Goal: Task Accomplishment & Management: Manage account settings

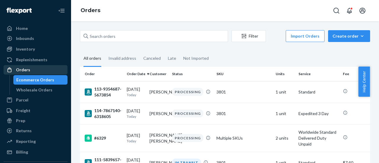
click at [27, 69] on div "Orders" at bounding box center [23, 70] width 14 height 6
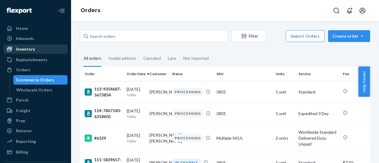
click at [29, 48] on div "Inventory" at bounding box center [25, 49] width 19 height 6
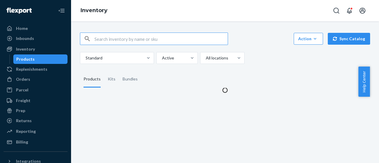
click at [134, 34] on input "text" at bounding box center [160, 39] width 133 height 12
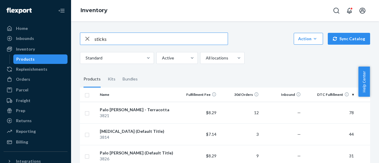
type input "sticks"
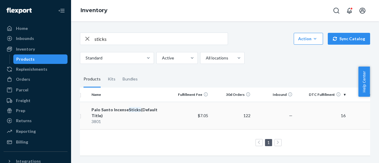
scroll to position [0, 7]
click at [121, 108] on div "Palo Santo Incense Sticks (Default Title)" at bounding box center [130, 113] width 74 height 12
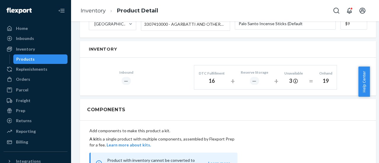
scroll to position [328, 0]
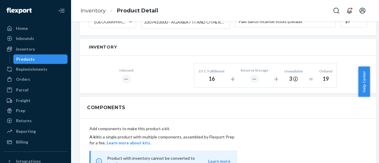
click at [28, 59] on div "Products" at bounding box center [25, 59] width 18 height 6
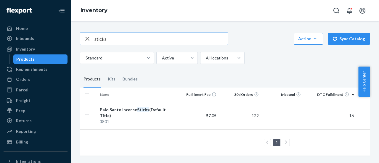
drag, startPoint x: 108, startPoint y: 38, endPoint x: 70, endPoint y: 38, distance: 37.9
click at [70, 38] on div "Home Inbounds Shipping Plans Problems Inventory Products Replenishments Orders …" at bounding box center [189, 81] width 379 height 163
type input "eucalyptus"
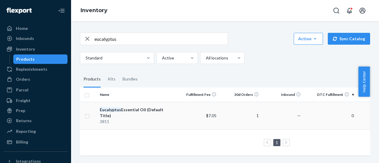
click at [125, 108] on div "Eucalyptus Essential Oil (Default Title)" at bounding box center [137, 113] width 74 height 12
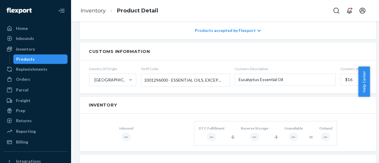
scroll to position [262, 0]
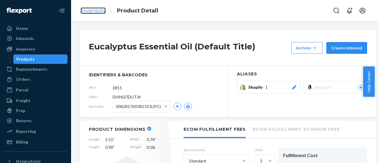
click at [97, 10] on link "Inventory" at bounding box center [93, 10] width 25 height 7
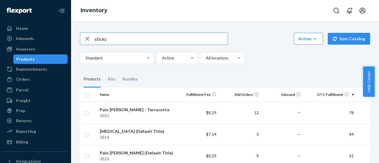
type input "sticks"
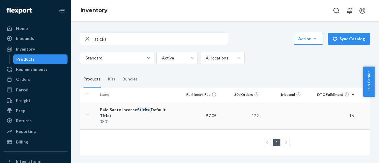
click at [136, 103] on td "Palo Santo Incense Sticks (Default Title) 3801" at bounding box center [136, 116] width 79 height 28
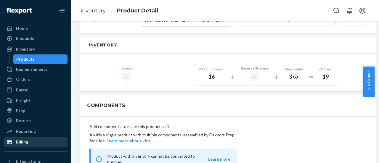
scroll to position [88, 0]
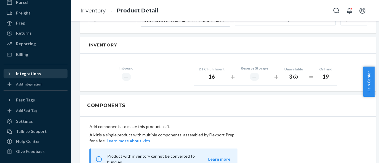
click at [7, 73] on icon at bounding box center [10, 74] width 6 height 6
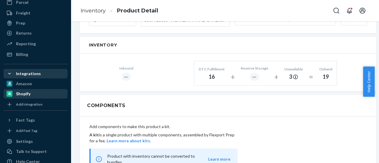
click at [28, 92] on div "Shopify" at bounding box center [23, 94] width 15 height 6
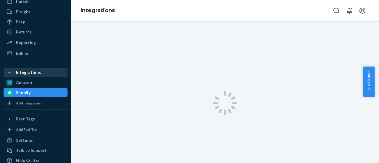
scroll to position [78, 0]
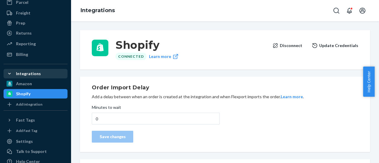
click at [294, 45] on button "Disconnect" at bounding box center [287, 46] width 30 height 12
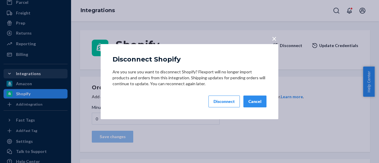
click at [229, 101] on div "Disconnect" at bounding box center [223, 102] width 21 height 6
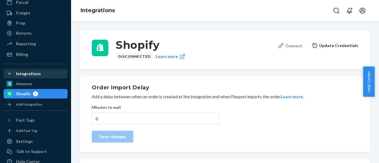
click at [292, 44] on div "Connect" at bounding box center [290, 46] width 24 height 6
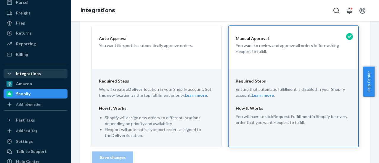
scroll to position [161, 0]
click at [192, 70] on div "Required Steps We will create a Deliverr location in your Shopify account. Set …" at bounding box center [157, 107] width 130 height 78
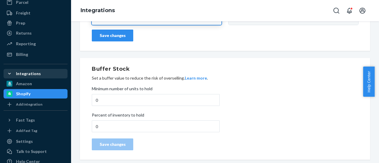
scroll to position [283, 0]
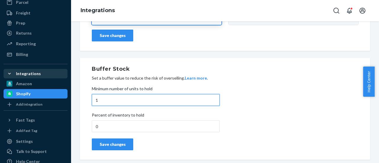
click at [206, 99] on input "1" at bounding box center [156, 100] width 128 height 12
type input "0"
click at [205, 100] on input "0" at bounding box center [156, 100] width 128 height 12
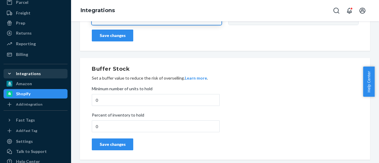
click at [156, 62] on div "Buffer Stock Set a buffer value to reduce the risk of overselling. Learn more .…" at bounding box center [225, 109] width 290 height 102
click at [117, 39] on button "Save changes" at bounding box center [112, 36] width 41 height 12
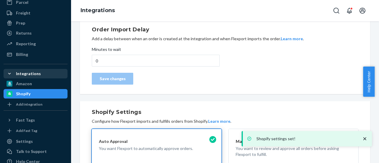
scroll to position [0, 0]
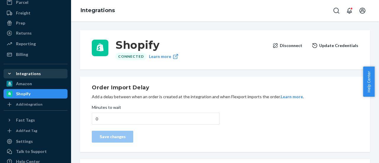
click at [328, 45] on button "Update Credentials" at bounding box center [335, 46] width 46 height 12
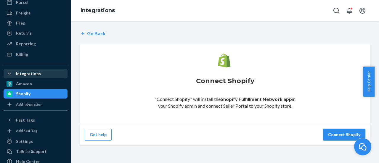
click at [339, 132] on button "Connect Shopify" at bounding box center [344, 135] width 42 height 12
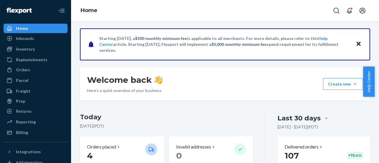
scroll to position [0, 0]
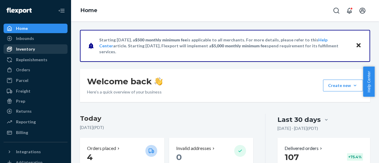
click at [28, 50] on div "Inventory" at bounding box center [25, 49] width 19 height 6
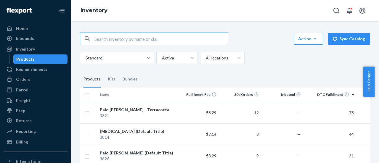
click at [132, 37] on input "text" at bounding box center [160, 39] width 133 height 12
type input "sticks"
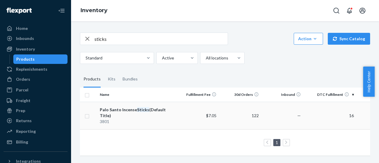
click at [135, 107] on div "Palo Santo Incense Sticks (Default Title)" at bounding box center [137, 113] width 74 height 12
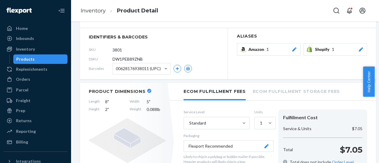
scroll to position [0, 1]
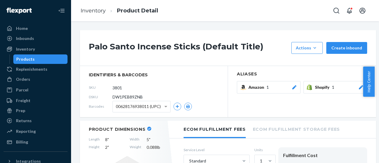
click at [359, 88] on icon at bounding box center [361, 87] width 4 height 4
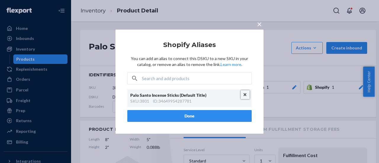
click at [248, 92] on button "Unlink" at bounding box center [245, 94] width 9 height 9
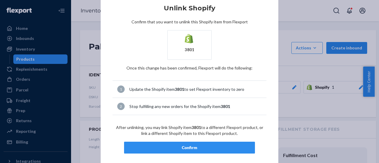
click at [182, 145] on div "Confirm" at bounding box center [189, 148] width 121 height 6
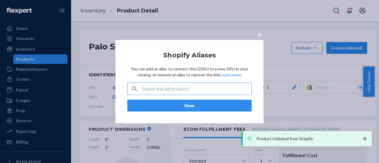
click at [153, 94] on input "text" at bounding box center [197, 89] width 110 height 12
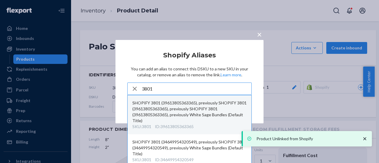
scroll to position [4, 0]
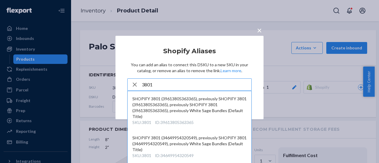
drag, startPoint x: 154, startPoint y: 86, endPoint x: 145, endPoint y: 84, distance: 9.1
click at [145, 84] on input "3801" at bounding box center [197, 85] width 110 height 12
type input "3811"
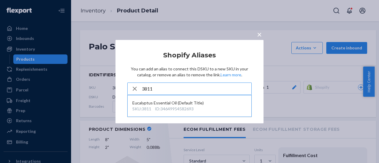
drag, startPoint x: 166, startPoint y: 90, endPoint x: 123, endPoint y: 90, distance: 42.9
click at [123, 90] on div "× Shopify Aliases You can add an alias to connect this DSKU to a new SKU in you…" at bounding box center [189, 81] width 148 height 83
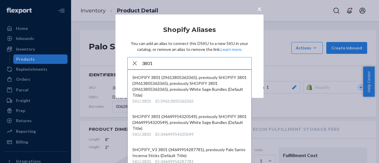
scroll to position [31, 0]
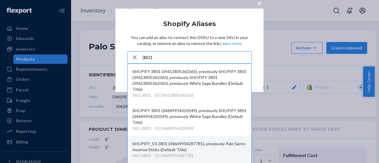
type input "3801"
click at [186, 149] on div "SHOPIFY_V3 3801 (34649954287781), previously Palo Santo Incense Sticks (Default…" at bounding box center [189, 147] width 114 height 12
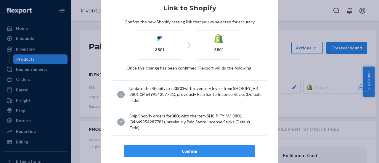
click at [175, 148] on div "Confirm" at bounding box center [189, 151] width 121 height 6
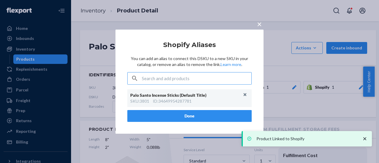
click at [204, 117] on button "Done" at bounding box center [189, 116] width 124 height 12
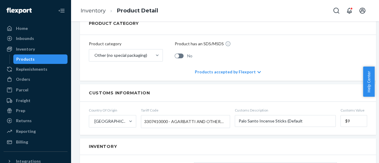
scroll to position [0, 1]
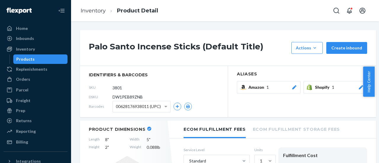
click at [294, 87] on icon at bounding box center [294, 87] width 6 height 4
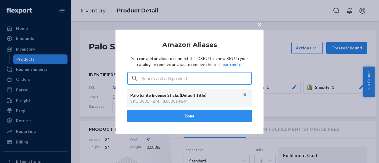
click at [258, 24] on span "×" at bounding box center [259, 24] width 5 height 10
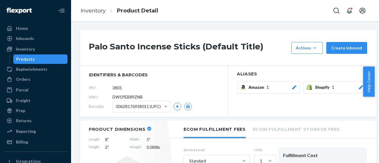
click at [361, 88] on icon at bounding box center [361, 87] width 6 height 4
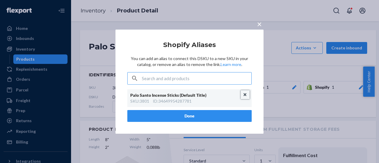
click at [247, 94] on button "Unlink" at bounding box center [245, 94] width 9 height 9
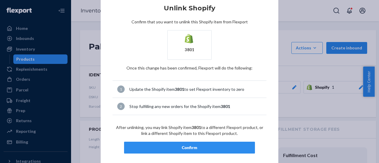
click at [183, 145] on div "Confirm" at bounding box center [189, 148] width 121 height 6
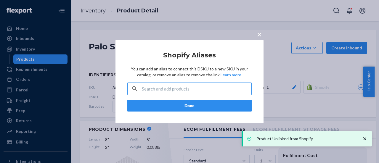
click at [167, 86] on input "text" at bounding box center [197, 89] width 110 height 12
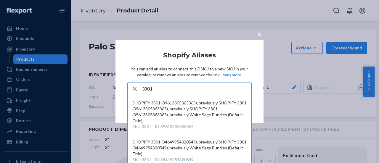
scroll to position [31, 0]
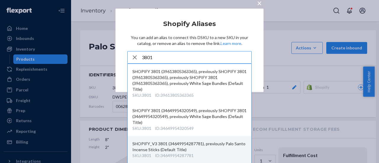
type input "3801"
click at [177, 147] on div "SHOPIFY_V3 3801 (34649954287781), previously Palo Santo Incense Sticks (Default…" at bounding box center [189, 147] width 114 height 12
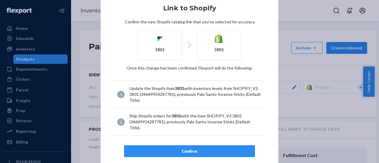
click at [195, 148] on div "Confirm" at bounding box center [189, 151] width 121 height 6
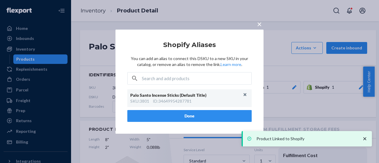
click at [196, 110] on button "Done" at bounding box center [189, 116] width 124 height 12
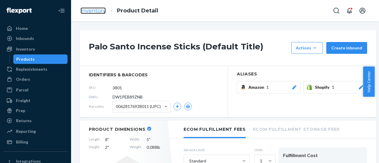
click at [92, 12] on link "Inventory" at bounding box center [93, 10] width 25 height 7
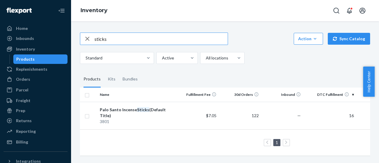
drag, startPoint x: 111, startPoint y: 37, endPoint x: 96, endPoint y: 37, distance: 15.4
click at [96, 37] on input "sticks" at bounding box center [160, 39] width 133 height 12
type input "s"
type input "e"
type input "eucalyptus"
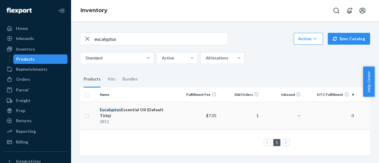
click at [135, 107] on div "Eucalyptus Essential Oil (Default Title)" at bounding box center [137, 113] width 74 height 12
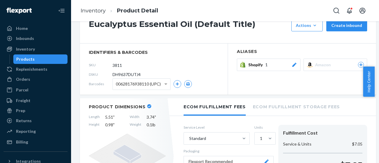
scroll to position [20, 0]
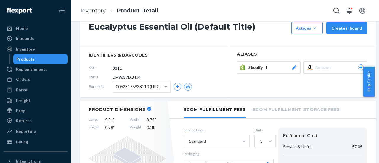
click at [292, 67] on icon at bounding box center [294, 67] width 6 height 4
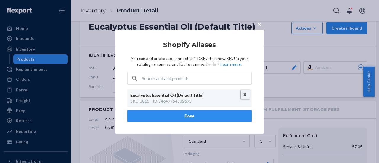
click at [245, 94] on button "Unlink" at bounding box center [245, 94] width 9 height 9
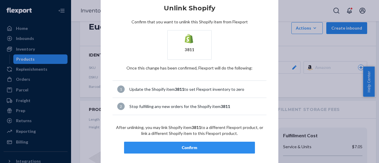
click at [184, 148] on div "Confirm" at bounding box center [189, 148] width 121 height 6
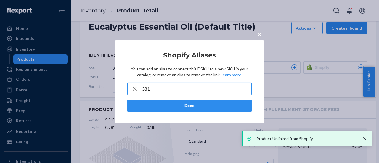
type input "3811"
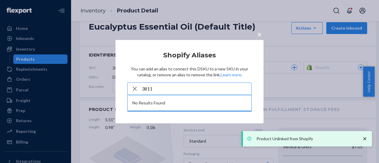
drag, startPoint x: 165, startPoint y: 86, endPoint x: 131, endPoint y: 89, distance: 34.2
click at [131, 89] on div "3811" at bounding box center [190, 89] width 124 height 12
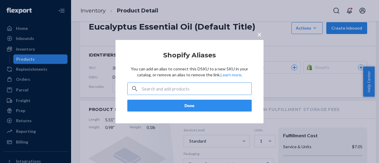
click at [181, 87] on input "text" at bounding box center [197, 89] width 110 height 12
click at [184, 104] on button "Done" at bounding box center [189, 106] width 124 height 12
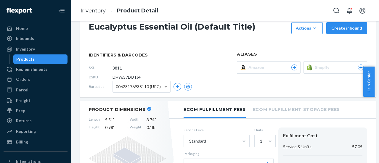
click at [359, 66] on icon at bounding box center [360, 68] width 5 height 4
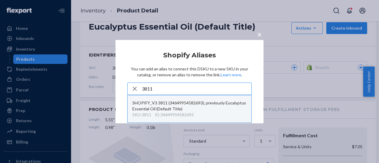
type input "3811"
click at [176, 102] on div "SHOPIFY_V3 3811 (34649954582693), previously Eucalyptus Essential Oil (Default …" at bounding box center [189, 106] width 114 height 12
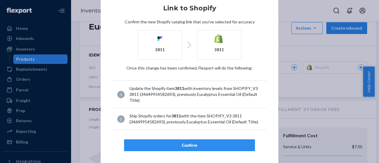
click at [187, 139] on article "Link to Shopify Confirm the new Shopify catalog link that you've selected for a…" at bounding box center [189, 78] width 154 height 147
click at [184, 144] on div "Confirm" at bounding box center [189, 145] width 121 height 6
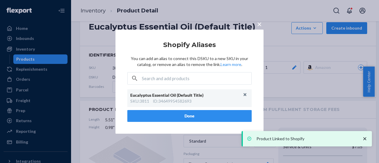
click at [194, 118] on button "Done" at bounding box center [189, 116] width 124 height 12
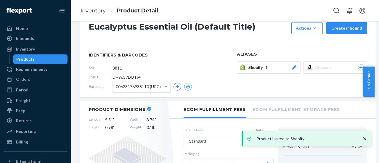
click at [27, 57] on div "Products" at bounding box center [25, 59] width 18 height 6
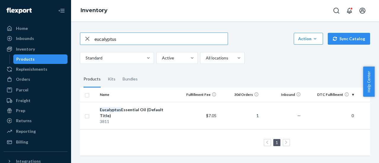
click at [85, 36] on icon "button" at bounding box center [87, 39] width 7 height 12
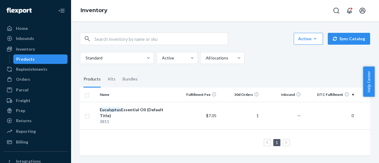
click at [28, 58] on div "Products" at bounding box center [25, 59] width 18 height 6
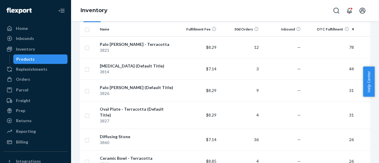
scroll to position [66, 0]
click at [338, 30] on th "DTC Fulfillment" at bounding box center [329, 29] width 53 height 14
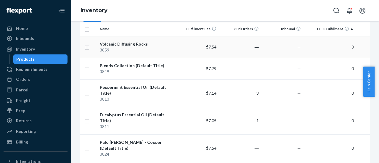
scroll to position [0, 0]
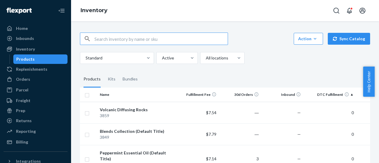
click at [111, 39] on input "text" at bounding box center [160, 39] width 133 height 12
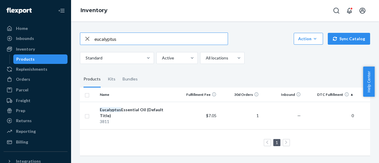
drag, startPoint x: 125, startPoint y: 41, endPoint x: 73, endPoint y: 44, distance: 51.6
click at [73, 44] on div "eucalyptus Action Create product Create kit or bundle Bulk create products Bulk…" at bounding box center [225, 92] width 308 height 142
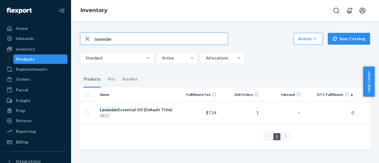
drag, startPoint x: 118, startPoint y: 37, endPoint x: 75, endPoint y: 42, distance: 43.2
click at [75, 42] on div "lavender Action Create product Create kit or bundle Bulk create products Bulk u…" at bounding box center [224, 90] width 299 height 130
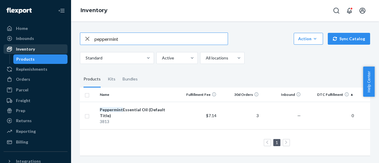
drag, startPoint x: 125, startPoint y: 41, endPoint x: 59, endPoint y: 48, distance: 67.2
click at [59, 48] on div "Home Inbounds Shipping Plans Problems Inventory Products Replenishments Orders …" at bounding box center [189, 81] width 379 height 163
type input "terracotta"
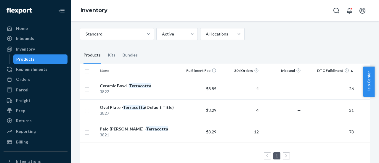
scroll to position [32, 0]
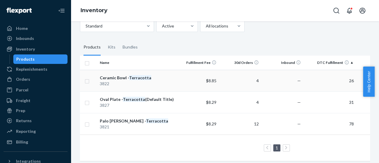
click at [132, 78] on em "Terracotta" at bounding box center [140, 77] width 22 height 5
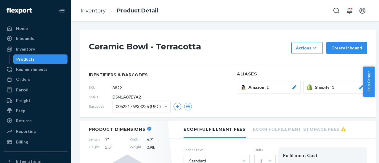
click at [360, 87] on icon at bounding box center [361, 87] width 6 height 4
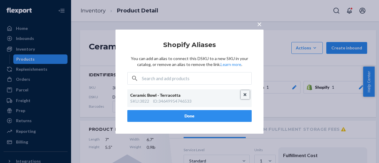
click at [245, 93] on button "Unlink" at bounding box center [245, 94] width 9 height 9
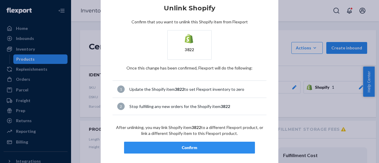
click at [184, 148] on div "Confirm" at bounding box center [189, 148] width 121 height 6
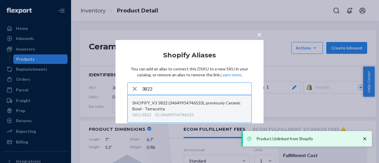
type input "3822"
click at [168, 106] on div "SHOPIFY_V3 3822 (34649954746533), previously Ceramic Bowl - Terracotta" at bounding box center [189, 106] width 114 height 12
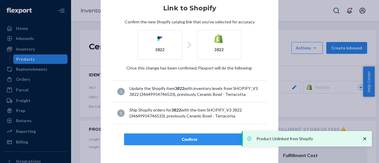
click at [179, 137] on div "Confirm" at bounding box center [189, 139] width 121 height 6
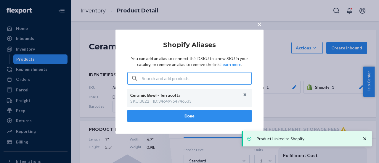
click at [186, 112] on button "Done" at bounding box center [189, 116] width 124 height 12
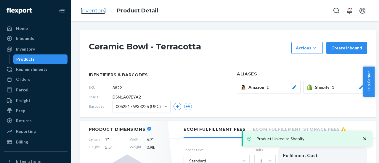
click at [96, 10] on link "Inventory" at bounding box center [93, 10] width 25 height 7
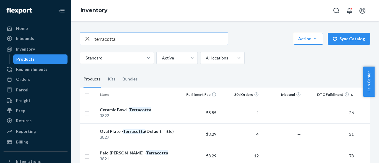
drag, startPoint x: 123, startPoint y: 42, endPoint x: 78, endPoint y: 36, distance: 45.1
click at [78, 36] on div "terracotta Action Create product Create kit or bundle Bulk create products Bulk…" at bounding box center [224, 125] width 299 height 201
type input "diffuser"
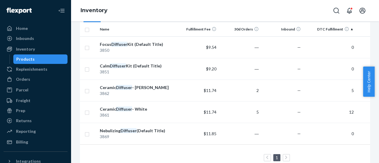
scroll to position [67, 0]
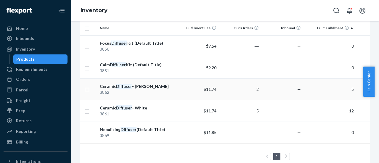
click at [127, 86] on em "Diffuser" at bounding box center [124, 86] width 16 height 5
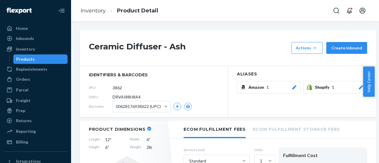
click at [360, 88] on icon at bounding box center [361, 87] width 4 height 4
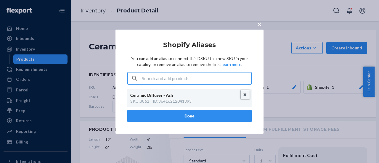
click at [247, 94] on button "Unlink" at bounding box center [245, 94] width 9 height 9
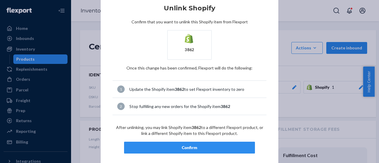
click at [188, 152] on button "Confirm" at bounding box center [189, 148] width 131 height 12
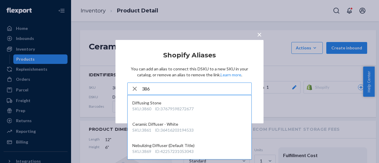
type input "3862"
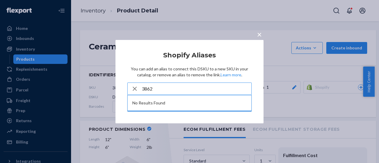
drag, startPoint x: 169, startPoint y: 88, endPoint x: 118, endPoint y: 88, distance: 50.6
click at [118, 88] on div "× Shopify Aliases You can add an alias to connect this DSKU to a new SKU in you…" at bounding box center [189, 81] width 148 height 83
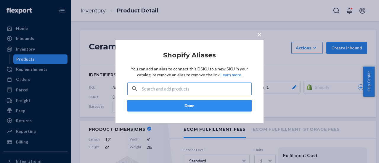
click at [173, 93] on input "text" at bounding box center [197, 89] width 110 height 12
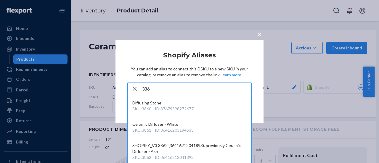
scroll to position [23, 0]
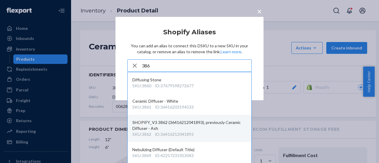
type input "386"
click at [175, 126] on div "SHOPIFY_V3 3862 (36416212041893), previously Ceramic Diffuser - Ash" at bounding box center [189, 126] width 114 height 12
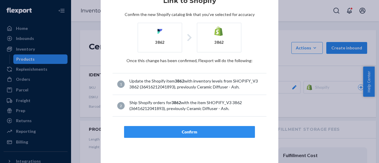
scroll to position [0, 0]
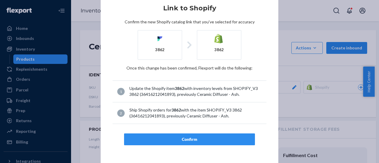
click at [190, 136] on div "Confirm" at bounding box center [189, 139] width 121 height 6
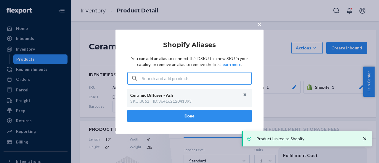
click at [193, 114] on button "Done" at bounding box center [189, 116] width 124 height 12
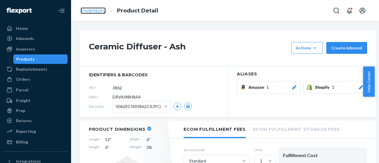
click at [95, 9] on link "Inventory" at bounding box center [93, 10] width 25 height 7
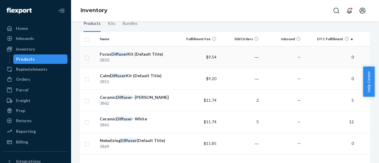
scroll to position [56, 0]
click at [141, 118] on div "Ceramic Diffuser - White" at bounding box center [137, 118] width 74 height 6
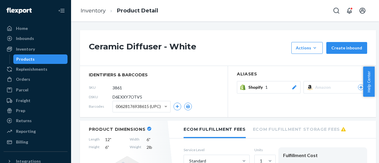
click at [294, 88] on icon at bounding box center [294, 87] width 6 height 4
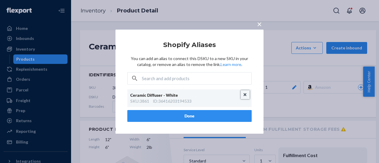
click at [247, 94] on button "Unlink" at bounding box center [245, 94] width 9 height 9
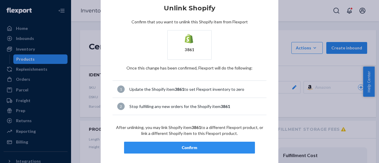
click at [180, 149] on div "Confirm" at bounding box center [189, 148] width 121 height 6
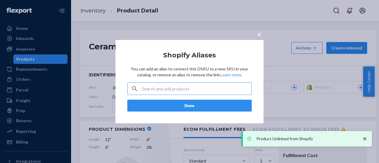
click at [157, 90] on input "text" at bounding box center [197, 89] width 110 height 12
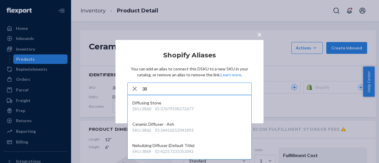
type input "3"
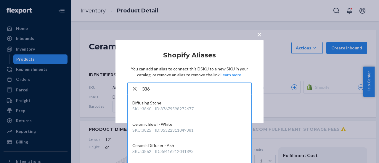
scroll to position [35, 0]
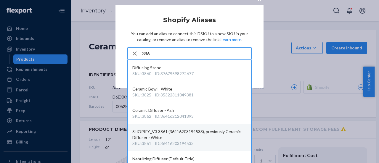
type input "386"
click at [178, 137] on div "SHOPIFY_V3 3861 (36416203194533), previously Ceramic Diffuser - White" at bounding box center [189, 135] width 114 height 12
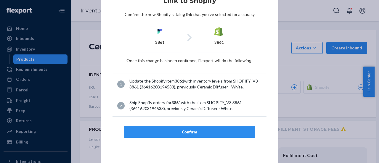
scroll to position [0, 0]
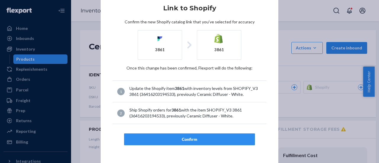
click at [192, 136] on div "Confirm" at bounding box center [189, 139] width 121 height 6
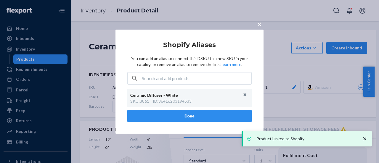
click at [193, 118] on button "Done" at bounding box center [189, 116] width 124 height 12
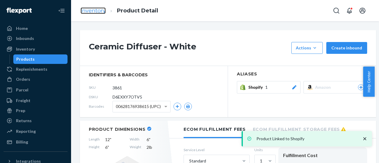
click at [97, 10] on link "Inventory" at bounding box center [93, 10] width 25 height 7
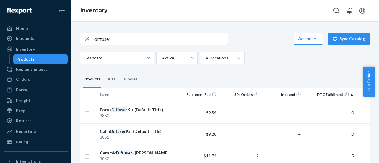
click at [87, 39] on icon "button" at bounding box center [87, 39] width 4 height 4
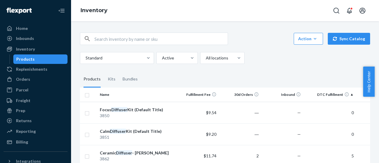
click at [340, 94] on th "DTC Fulfillment" at bounding box center [329, 95] width 53 height 14
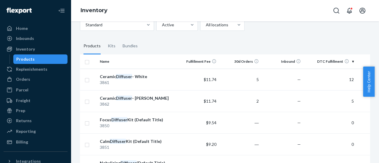
scroll to position [36, 0]
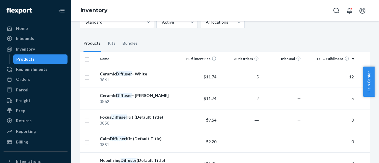
click at [336, 60] on th "DTC Fulfillment" at bounding box center [329, 59] width 53 height 14
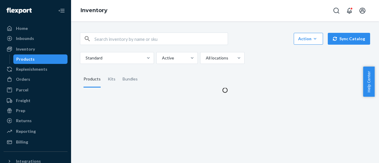
scroll to position [0, 0]
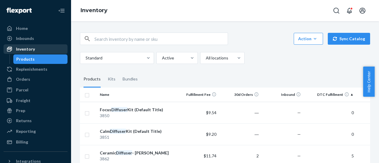
click at [24, 50] on div "Inventory" at bounding box center [25, 49] width 19 height 6
click at [32, 58] on div "Products" at bounding box center [25, 59] width 18 height 6
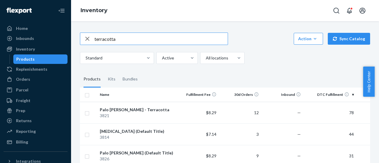
type input "terracotta"
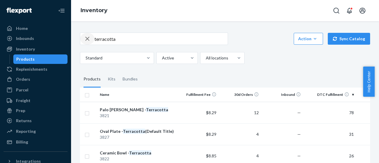
click at [80, 38] on div "button" at bounding box center [87, 39] width 14 height 12
click at [107, 38] on input "text" at bounding box center [160, 39] width 133 height 12
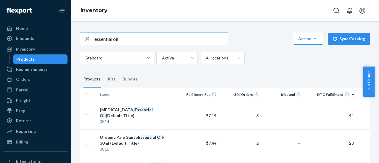
drag, startPoint x: 127, startPoint y: 41, endPoint x: 66, endPoint y: 39, distance: 61.3
click at [66, 39] on div "Home Inbounds Shipping Plans Problems Inventory Products Replenishments Orders …" at bounding box center [189, 81] width 379 height 163
type input "sage"
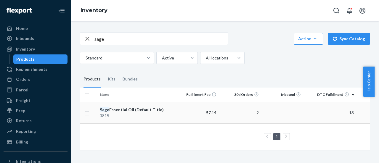
click at [118, 109] on div "Sage Essential Oil (Default Title)" at bounding box center [137, 110] width 74 height 6
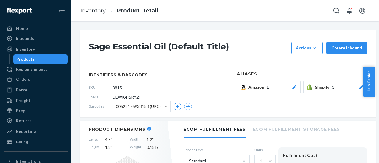
click at [358, 87] on icon at bounding box center [361, 87] width 6 height 4
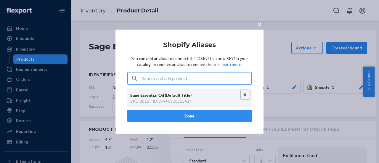
click at [246, 95] on button "Unlink" at bounding box center [245, 94] width 9 height 9
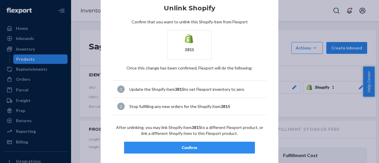
click at [177, 147] on div "Confirm" at bounding box center [189, 148] width 121 height 6
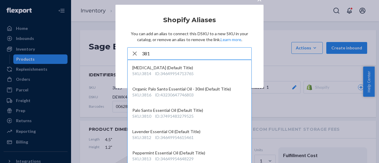
drag, startPoint x: 145, startPoint y: 52, endPoint x: 116, endPoint y: 51, distance: 29.0
click at [116, 51] on div "× Shopify Aliases You can add an alias to connect this DSKU to a new SKU in you…" at bounding box center [189, 45] width 148 height 83
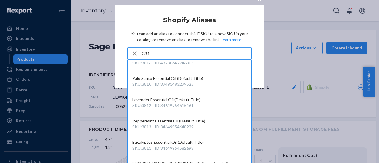
scroll to position [52, 0]
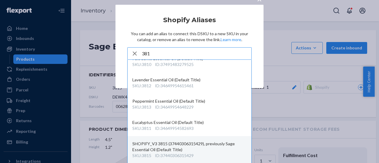
type input "381"
click at [169, 152] on div "SHOPIFY_V3 3815 (37440306315429), previously Sage Essential Oil (Default Title)" at bounding box center [189, 147] width 114 height 12
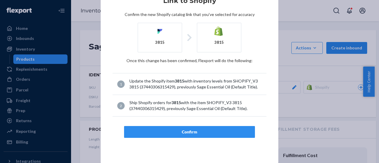
scroll to position [0, 0]
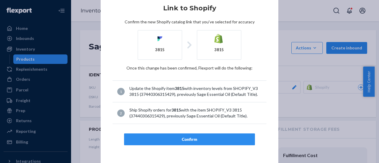
click at [179, 140] on div "Confirm" at bounding box center [189, 139] width 121 height 6
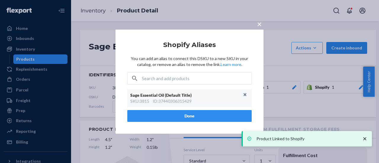
click at [193, 118] on button "Done" at bounding box center [189, 116] width 124 height 12
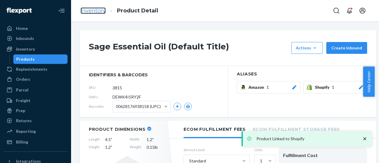
click at [92, 10] on link "Inventory" at bounding box center [93, 10] width 25 height 7
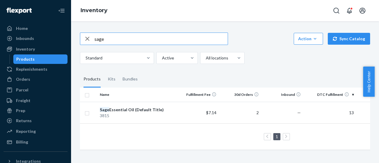
drag, startPoint x: 105, startPoint y: 38, endPoint x: 86, endPoint y: 36, distance: 19.9
click at [86, 36] on div "sage" at bounding box center [153, 39] width 147 height 12
type input "palo"
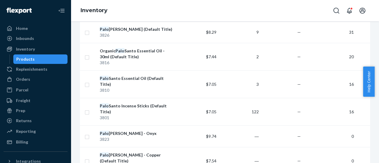
scroll to position [103, 0]
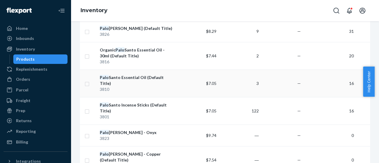
click at [138, 83] on div "Palo Santo Essential Oil (Default Title)" at bounding box center [137, 81] width 74 height 12
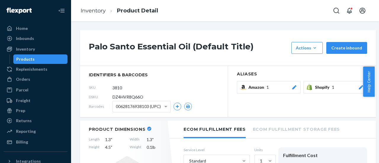
click at [360, 87] on icon at bounding box center [361, 87] width 4 height 4
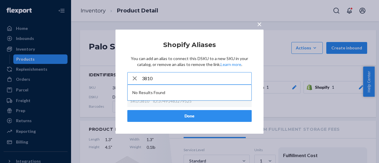
type input "3810"
click at [131, 77] on div "button" at bounding box center [135, 79] width 14 height 12
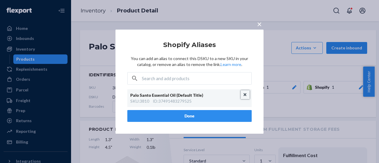
click at [245, 95] on button "Unlink" at bounding box center [245, 94] width 9 height 9
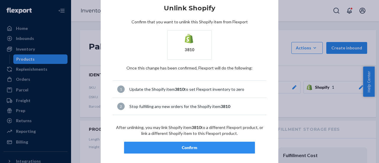
click at [176, 148] on div "Confirm" at bounding box center [189, 148] width 121 height 6
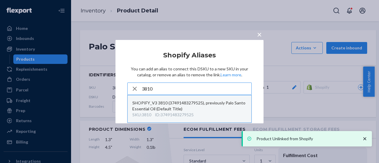
type input "3810"
click at [159, 104] on div "SHOPIFY_V3 3810 (37491483279525), previously Palo Santo Essential Oil (Default …" at bounding box center [189, 106] width 114 height 12
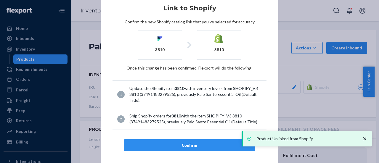
click at [181, 139] on article "Link to Shopify Confirm the new Shopify catalog link that you've selected for a…" at bounding box center [189, 78] width 154 height 147
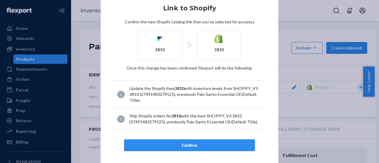
click at [181, 142] on div "Confirm" at bounding box center [189, 145] width 121 height 6
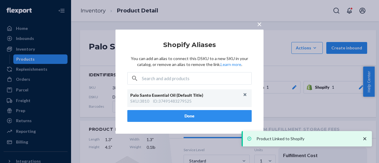
click at [191, 105] on div "Palo Santo Essential Oil (Default Title) SKU : 3810 ID : 37491483279525" at bounding box center [189, 98] width 124 height 18
click at [189, 112] on button "Done" at bounding box center [189, 116] width 124 height 12
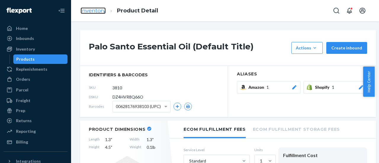
click at [94, 12] on link "Inventory" at bounding box center [93, 10] width 25 height 7
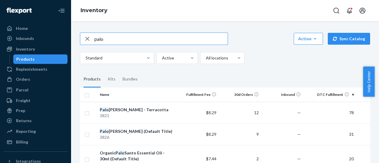
drag, startPoint x: 105, startPoint y: 36, endPoint x: 77, endPoint y: 35, distance: 28.7
type input "blend"
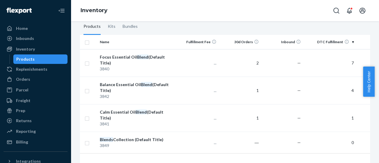
scroll to position [53, 0]
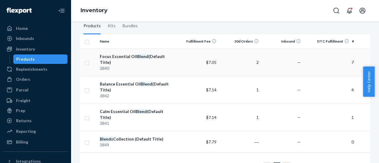
drag, startPoint x: 137, startPoint y: 56, endPoint x: 112, endPoint y: 54, distance: 25.2
click at [112, 54] on div "Focus Essential Oil Blend (Default Title)" at bounding box center [137, 60] width 74 height 12
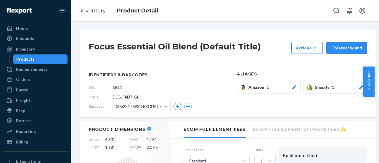
click at [360, 87] on icon at bounding box center [361, 87] width 6 height 4
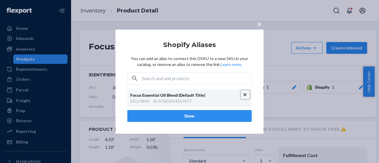
click at [244, 91] on button "Unlink" at bounding box center [245, 94] width 9 height 9
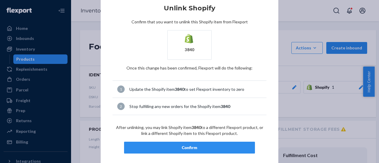
click at [175, 149] on div "Confirm" at bounding box center [189, 148] width 121 height 6
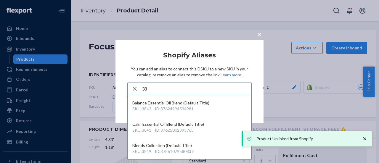
type input "3"
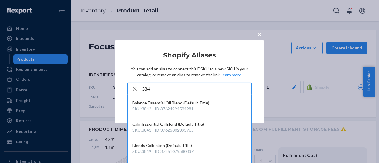
scroll to position [23, 0]
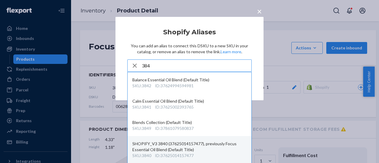
type input "384"
click at [165, 147] on div "SHOPIFY_V3 3840 (37625014157477), previously Focus Essential Oil Blend (Default…" at bounding box center [189, 147] width 114 height 12
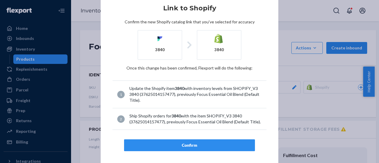
click at [184, 146] on div "Confirm" at bounding box center [189, 145] width 121 height 6
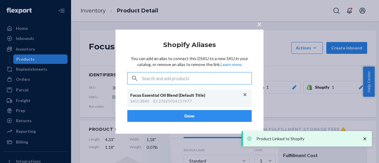
click at [186, 112] on button "Done" at bounding box center [189, 116] width 124 height 12
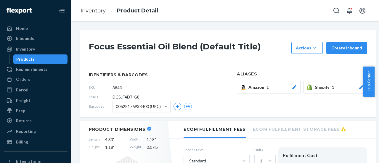
click at [30, 60] on div "Products" at bounding box center [25, 59] width 18 height 6
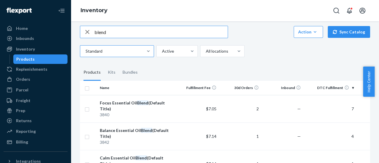
scroll to position [6, 0]
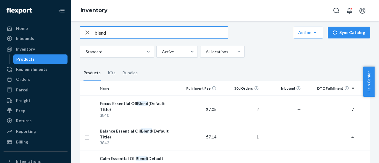
drag, startPoint x: 106, startPoint y: 31, endPoint x: 77, endPoint y: 28, distance: 29.1
click at [77, 28] on div "blend Action Create product Create kit or bundle Bulk create products Bulk upda…" at bounding box center [224, 125] width 299 height 213
type input "white"
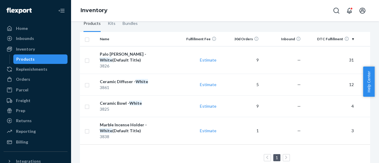
scroll to position [67, 0]
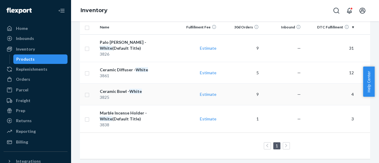
click at [129, 94] on div "3825" at bounding box center [137, 97] width 74 height 6
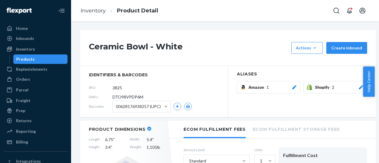
click at [360, 87] on icon at bounding box center [361, 87] width 4 height 4
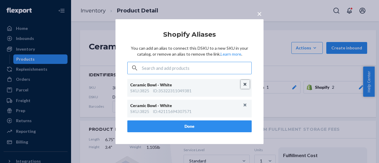
click at [246, 86] on button "Unlink" at bounding box center [245, 84] width 9 height 9
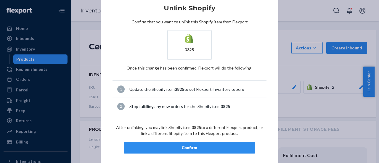
click at [202, 143] on button "Confirm" at bounding box center [189, 148] width 131 height 12
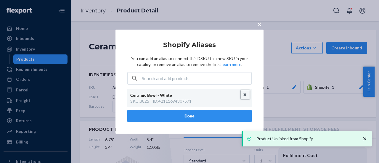
click at [244, 93] on button "Unlink" at bounding box center [245, 94] width 9 height 9
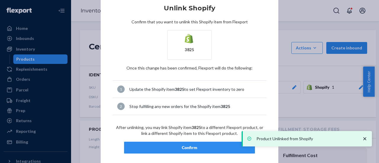
click at [180, 150] on div "Confirm" at bounding box center [189, 148] width 121 height 6
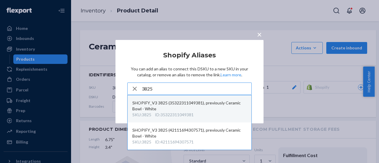
type input "3825"
click at [190, 103] on div "SHOPIFY_V3 3825 (35322311049381), previously Ceramic Bowl - White" at bounding box center [189, 106] width 114 height 12
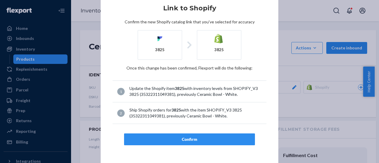
click at [189, 136] on button "Confirm" at bounding box center [189, 139] width 131 height 12
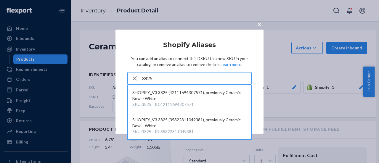
type input "3825"
click at [232, 61] on p "You can add an alias to connect this DSKU to a new SKU in your catalog, or remo…" at bounding box center [189, 62] width 124 height 12
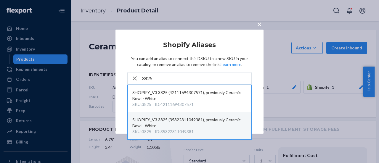
click at [178, 122] on div "SHOPIFY_V3 3825 (35322311049381), previously Ceramic Bowl - White" at bounding box center [189, 123] width 114 height 12
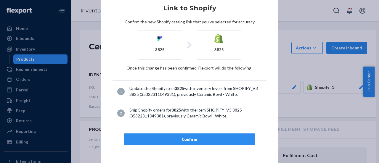
click at [178, 136] on div "Confirm" at bounding box center [189, 139] width 121 height 6
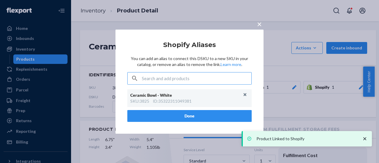
click at [192, 80] on input "text" at bounding box center [197, 79] width 110 height 12
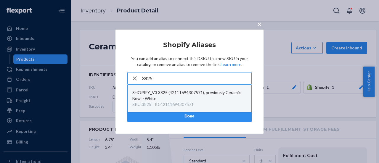
type input "3825"
click at [179, 100] on div "SHOPIFY_V3 3825 (42111694307571), previously Ceramic Bowl - White" at bounding box center [189, 96] width 114 height 12
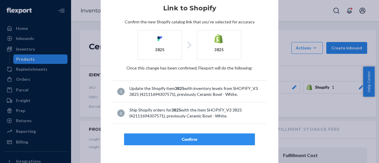
click at [185, 139] on div "Confirm" at bounding box center [189, 139] width 121 height 6
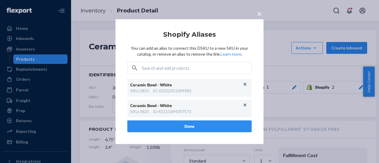
click at [192, 126] on button "Done" at bounding box center [189, 126] width 124 height 12
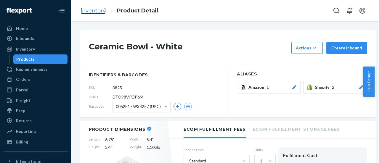
click at [94, 12] on link "Inventory" at bounding box center [93, 10] width 25 height 7
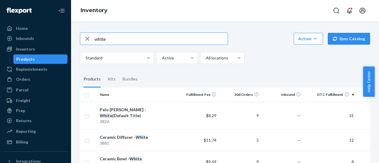
drag, startPoint x: 110, startPoint y: 41, endPoint x: 74, endPoint y: 39, distance: 35.6
click at [74, 39] on div "white Action Create product Create kit or bundle Bulk create products Bulk upda…" at bounding box center [225, 92] width 308 height 142
type input "blend"
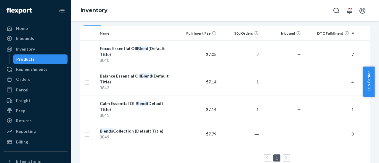
scroll to position [64, 0]
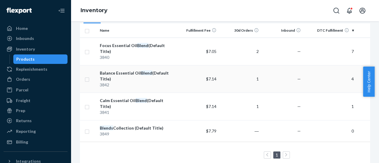
click at [128, 70] on div "Balance Essential Oil Blend (Default Title)" at bounding box center [137, 76] width 74 height 12
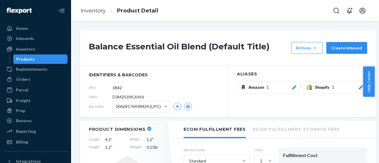
click at [360, 89] on icon at bounding box center [361, 87] width 6 height 4
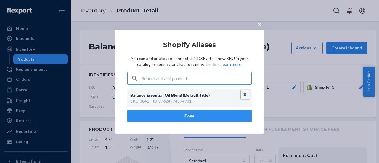
click at [245, 98] on button "Unlink" at bounding box center [245, 94] width 9 height 9
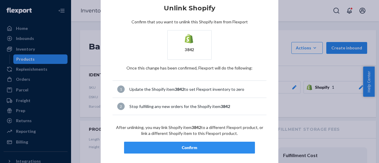
click at [187, 145] on div "Confirm" at bounding box center [189, 148] width 121 height 6
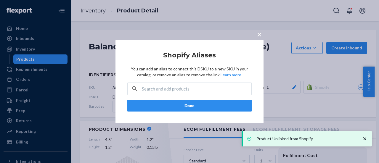
click at [188, 116] on div "× Shopify Aliases You can add an alias to connect this DSKU to a new SKU in you…" at bounding box center [189, 81] width 148 height 83
click at [189, 88] on input "text" at bounding box center [197, 89] width 110 height 12
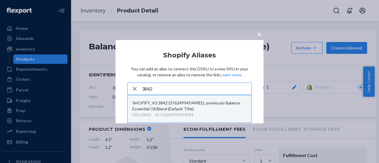
type input "3842"
click at [161, 105] on div "SHOPIFY_V3 3842 (37624994594981), previously Balance Essential Oil Blend (Defau…" at bounding box center [189, 106] width 114 height 12
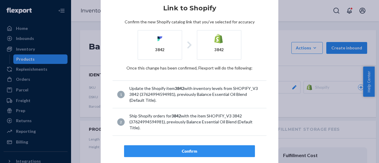
click at [188, 152] on div "Confirm" at bounding box center [189, 151] width 121 height 6
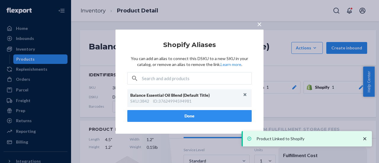
click at [191, 119] on button "Done" at bounding box center [189, 116] width 124 height 12
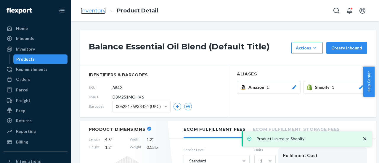
click at [95, 10] on link "Inventory" at bounding box center [93, 10] width 25 height 7
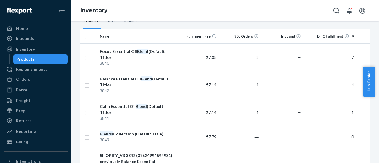
scroll to position [60, 0]
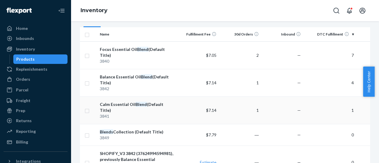
click at [138, 102] on em "Blend" at bounding box center [141, 104] width 11 height 5
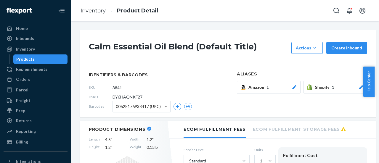
click at [359, 88] on icon at bounding box center [361, 87] width 6 height 4
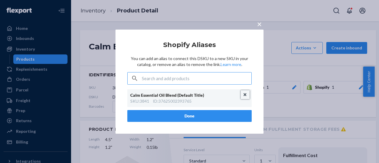
click at [245, 96] on button "Unlink" at bounding box center [245, 94] width 9 height 9
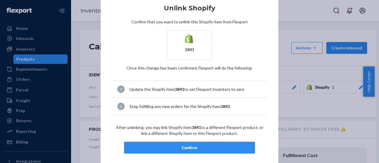
click at [193, 147] on div "Confirm" at bounding box center [189, 148] width 121 height 6
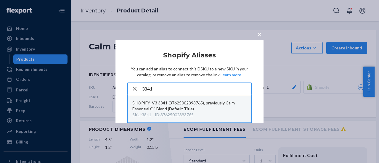
type input "3841"
click at [179, 109] on div "SHOPIFY_V3 3841 (37625002393765), previously Calm Essential Oil Blend (Default …" at bounding box center [189, 106] width 114 height 12
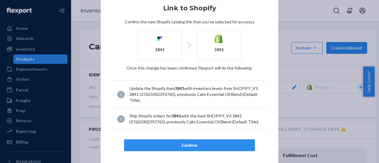
click at [185, 142] on button "Confirm" at bounding box center [189, 145] width 131 height 12
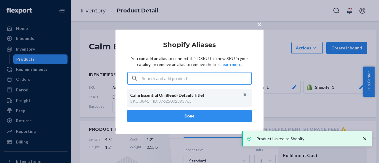
click at [194, 112] on button "Done" at bounding box center [189, 116] width 124 height 12
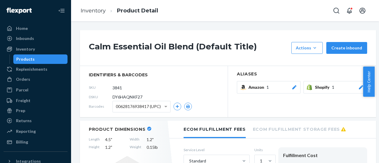
click at [98, 17] on ol "Inventory Product Detail" at bounding box center [119, 10] width 87 height 17
click at [102, 11] on link "Inventory" at bounding box center [93, 10] width 25 height 7
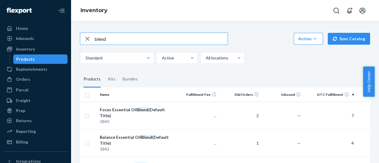
drag, startPoint x: 96, startPoint y: 38, endPoint x: 84, endPoint y: 39, distance: 12.2
click at [84, 39] on div "blend" at bounding box center [153, 39] width 147 height 12
type input "stone"
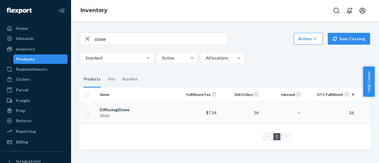
click at [114, 109] on div "Diffusing Stone" at bounding box center [137, 110] width 74 height 6
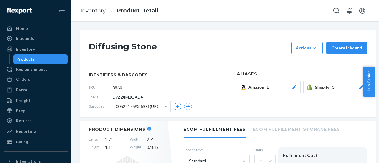
click at [360, 87] on icon at bounding box center [361, 87] width 6 height 4
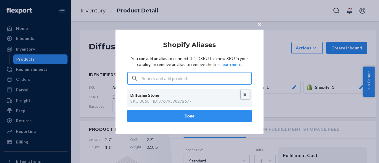
click at [246, 94] on button "Unlink" at bounding box center [245, 94] width 9 height 9
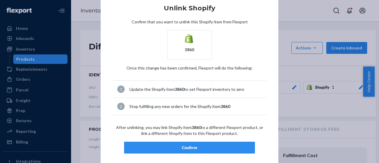
click at [184, 145] on div "Confirm" at bounding box center [189, 148] width 121 height 6
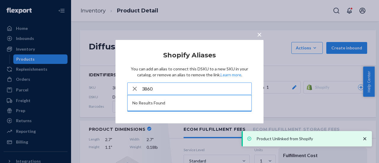
click at [169, 90] on input "3860" at bounding box center [197, 89] width 110 height 12
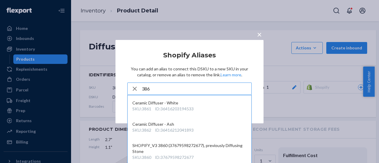
scroll to position [23, 0]
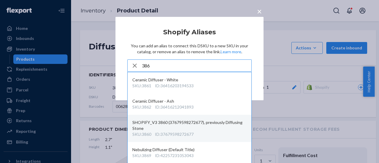
type input "386"
click at [170, 129] on div "SHOPIFY_V3 3860 (37679598272677), previously Diffusing Stone" at bounding box center [189, 126] width 114 height 12
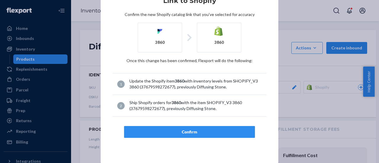
scroll to position [0, 0]
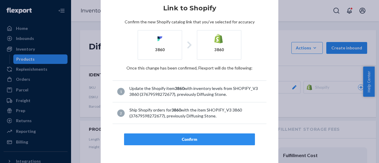
click at [184, 138] on div "Confirm" at bounding box center [189, 139] width 121 height 6
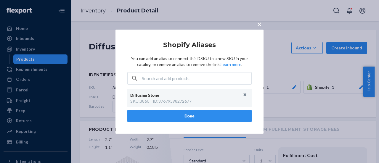
click at [193, 114] on button "Done" at bounding box center [189, 116] width 124 height 12
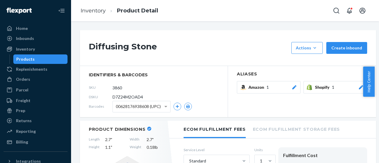
click at [95, 15] on li "Inventory" at bounding box center [93, 11] width 25 height 8
click at [96, 12] on link "Inventory" at bounding box center [93, 10] width 25 height 7
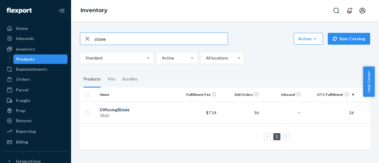
drag, startPoint x: 114, startPoint y: 39, endPoint x: 81, endPoint y: 38, distance: 32.3
click at [81, 38] on div "stone" at bounding box center [153, 39] width 147 height 12
type input "vulcan"
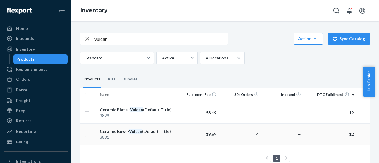
click at [142, 133] on div "Ceramic Bowl - Vulcan (Default Title)" at bounding box center [137, 131] width 74 height 6
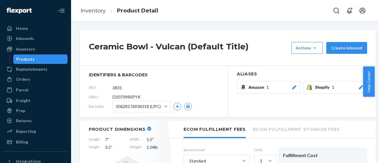
click at [360, 86] on icon at bounding box center [361, 87] width 6 height 4
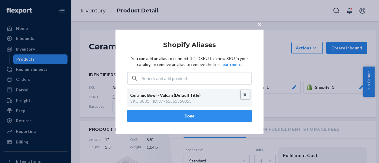
click at [244, 96] on button "Unlink" at bounding box center [245, 94] width 9 height 9
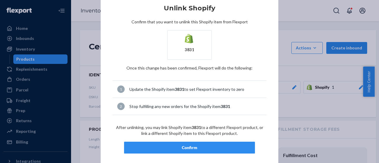
click at [182, 145] on div "Confirm" at bounding box center [189, 148] width 121 height 6
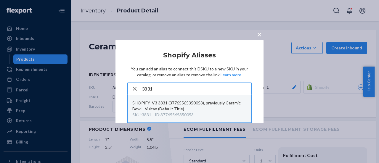
type input "3831"
click at [180, 106] on div "SHOPIFY_V3 3831 (37765565350053), previously Ceramic Bowl - Vulcan (Default Tit…" at bounding box center [189, 106] width 114 height 12
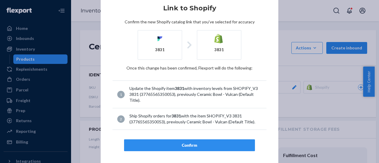
click at [184, 144] on div "Confirm" at bounding box center [189, 145] width 121 height 6
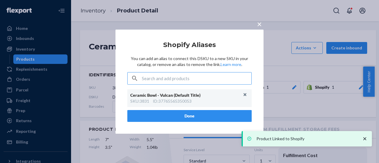
click at [197, 102] on div "SKU : 3831 ID : 37765565350053" at bounding box center [189, 101] width 118 height 6
click at [189, 113] on button "Done" at bounding box center [189, 116] width 124 height 12
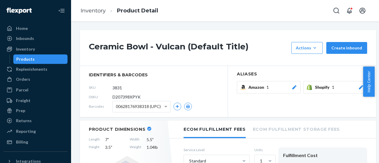
click at [95, 5] on ol "Inventory Product Detail" at bounding box center [119, 10] width 87 height 17
click at [92, 9] on link "Inventory" at bounding box center [93, 10] width 25 height 7
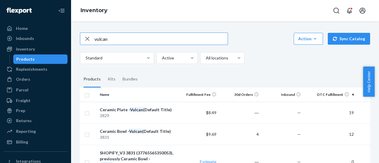
drag, startPoint x: 102, startPoint y: 39, endPoint x: 78, endPoint y: 40, distance: 24.3
click at [78, 40] on div "vulcan Action Create product Create kit or bundle Bulk create products Bulk upd…" at bounding box center [224, 117] width 299 height 185
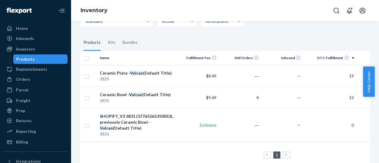
scroll to position [38, 0]
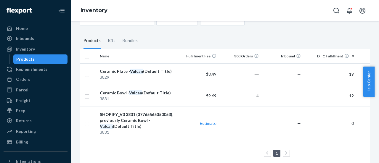
type input "terraco"
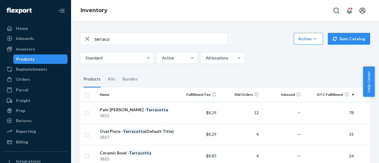
scroll to position [40, 0]
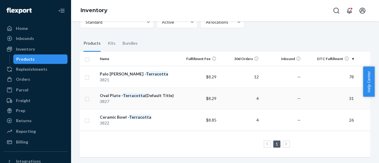
click at [140, 99] on div "3827" at bounding box center [137, 102] width 74 height 6
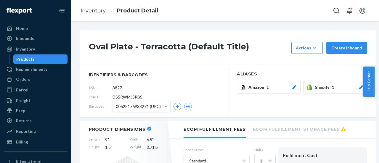
click at [360, 87] on icon at bounding box center [361, 87] width 6 height 4
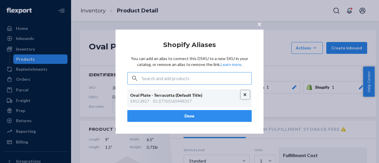
click at [245, 95] on button "Unlink" at bounding box center [245, 94] width 9 height 9
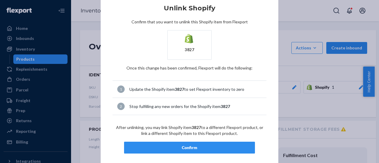
click at [191, 152] on button "Confirm" at bounding box center [189, 148] width 131 height 12
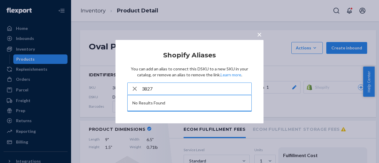
type input "3827"
click at [132, 86] on icon "button" at bounding box center [134, 89] width 7 height 12
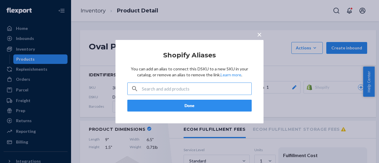
click at [160, 88] on input "text" at bounding box center [197, 89] width 110 height 12
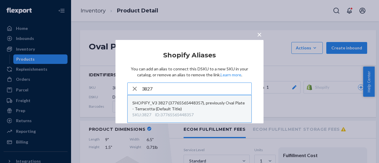
type input "3827"
click at [148, 112] on div "SKU : 3827" at bounding box center [141, 115] width 19 height 6
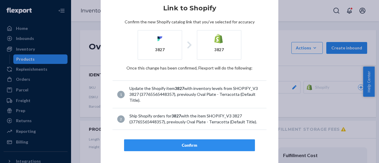
click at [184, 146] on div "Confirm" at bounding box center [189, 145] width 121 height 6
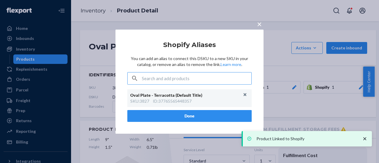
click at [184, 112] on button "Done" at bounding box center [189, 116] width 124 height 12
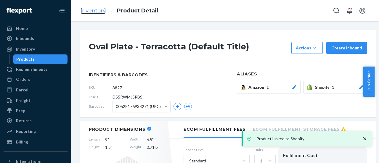
click at [90, 11] on link "Inventory" at bounding box center [93, 10] width 25 height 7
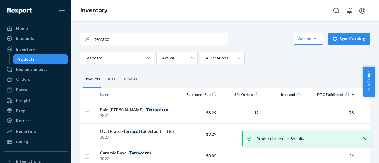
drag, startPoint x: 119, startPoint y: 37, endPoint x: 75, endPoint y: 33, distance: 44.0
click at [75, 33] on div "terraco Action Create product Create kit or bundle Bulk create products Bulk up…" at bounding box center [225, 92] width 308 height 142
type input "white"
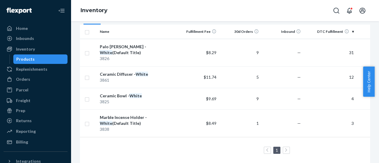
scroll to position [64, 0]
click at [293, 52] on td "—" at bounding box center [282, 52] width 42 height 28
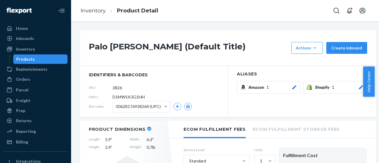
click at [362, 86] on icon at bounding box center [361, 87] width 4 height 4
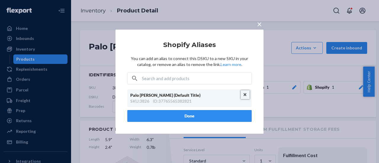
click at [242, 94] on button "Unlink" at bounding box center [245, 94] width 9 height 9
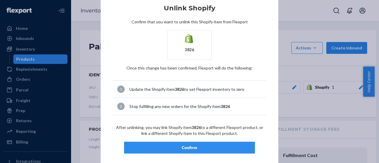
click at [185, 146] on div "Confirm" at bounding box center [189, 148] width 121 height 6
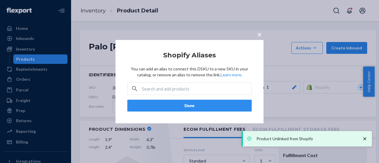
click at [197, 106] on button "Done" at bounding box center [189, 106] width 124 height 12
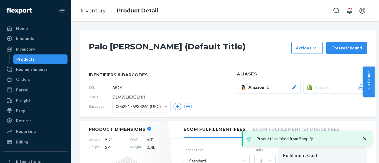
click at [360, 87] on icon at bounding box center [360, 88] width 5 height 4
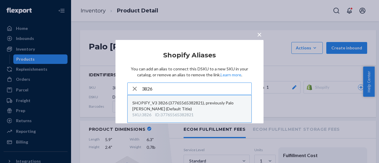
type input "3826"
click at [160, 107] on div "SHOPIFY_V3 3826 (37765565382821), previously Palo Santo Holder - White (Default…" at bounding box center [189, 106] width 114 height 12
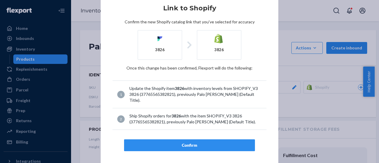
click at [187, 146] on div "Confirm" at bounding box center [189, 145] width 121 height 6
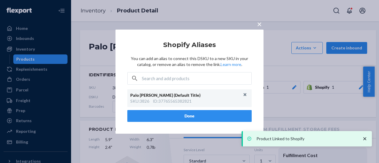
click at [184, 117] on button "Done" at bounding box center [189, 116] width 124 height 12
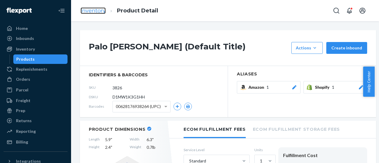
click at [90, 11] on link "Inventory" at bounding box center [93, 10] width 25 height 7
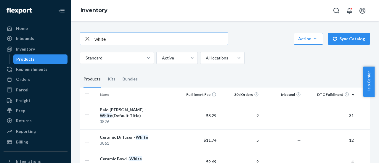
drag, startPoint x: 106, startPoint y: 39, endPoint x: 72, endPoint y: 34, distance: 35.0
click at [72, 34] on div "white Action Create product Create kit or bundle Bulk create products Bulk upda…" at bounding box center [225, 92] width 308 height 142
type input "onyx"
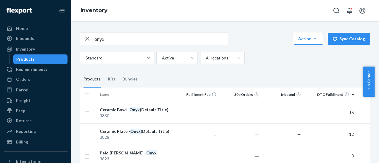
scroll to position [40, 0]
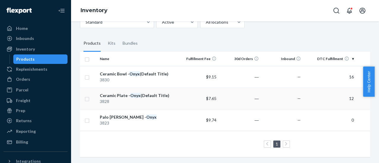
click at [246, 100] on td "―" at bounding box center [240, 99] width 42 height 22
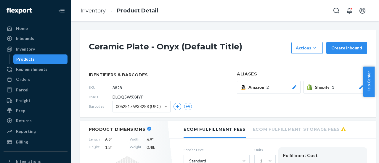
click at [361, 90] on div at bounding box center [361, 87] width 6 height 6
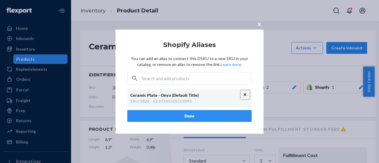
click at [244, 92] on button "Unlink" at bounding box center [245, 94] width 9 height 9
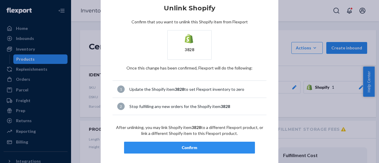
click at [186, 146] on div "Confirm" at bounding box center [189, 148] width 121 height 6
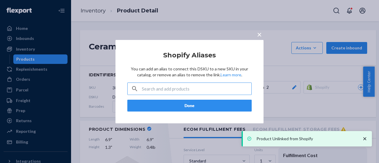
click at [181, 89] on input "text" at bounding box center [197, 89] width 110 height 12
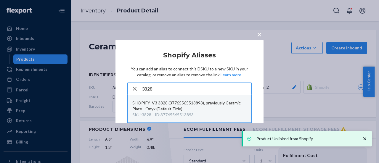
type input "3828"
click at [163, 112] on div "ID : 37765565513893" at bounding box center [174, 115] width 39 height 6
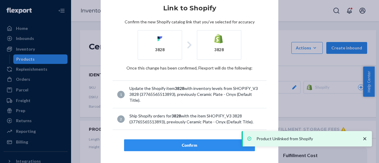
click at [190, 144] on div "Confirm" at bounding box center [189, 145] width 121 height 6
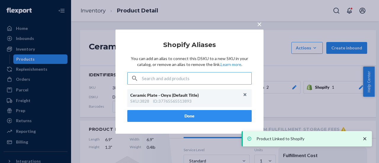
click at [190, 121] on button "Done" at bounding box center [189, 116] width 124 height 12
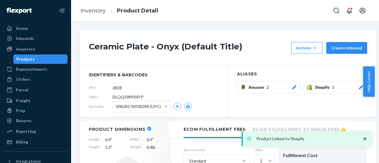
click at [294, 87] on icon at bounding box center [294, 87] width 4 height 4
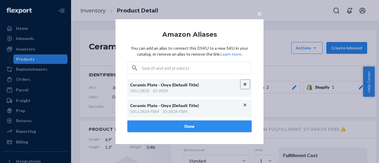
click at [246, 84] on button "Unlink" at bounding box center [245, 84] width 9 height 9
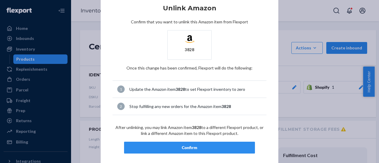
click at [179, 148] on div "Confirm" at bounding box center [189, 148] width 121 height 6
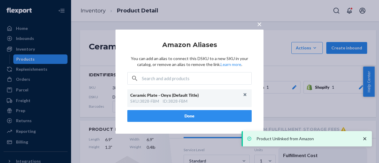
click at [186, 116] on button "Done" at bounding box center [189, 116] width 124 height 12
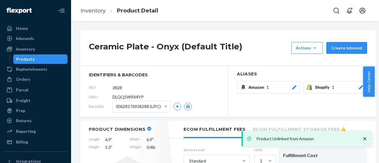
click at [26, 59] on div "Products" at bounding box center [25, 59] width 18 height 6
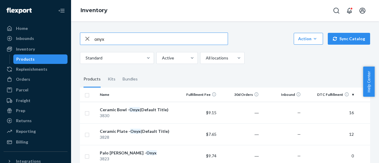
drag, startPoint x: 112, startPoint y: 37, endPoint x: 79, endPoint y: 38, distance: 33.5
click at [79, 38] on div "onyx Action Create product Create kit or bundle Bulk create products Bulk updat…" at bounding box center [224, 125] width 299 height 201
type input "vulcan"
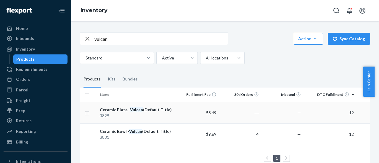
click at [152, 112] on div "Ceramic Plate - Vulcan (Default Title)" at bounding box center [137, 110] width 74 height 6
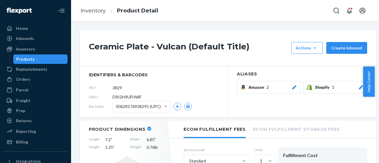
click at [294, 89] on icon at bounding box center [294, 87] width 6 height 4
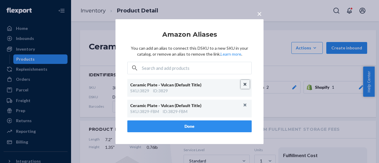
click at [245, 85] on button "Unlink" at bounding box center [245, 84] width 9 height 9
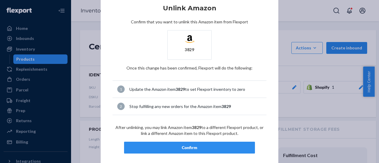
click at [191, 145] on div "Confirm" at bounding box center [189, 148] width 121 height 6
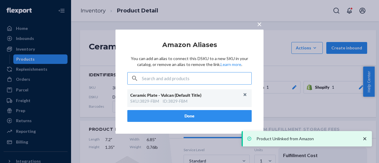
click at [183, 115] on button "Done" at bounding box center [189, 116] width 124 height 12
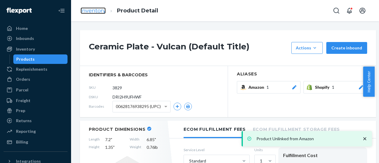
click at [96, 13] on link "Inventory" at bounding box center [93, 10] width 25 height 7
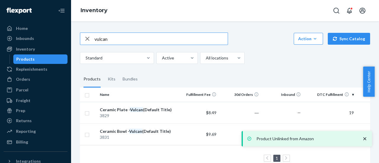
drag, startPoint x: 110, startPoint y: 36, endPoint x: 91, endPoint y: 39, distance: 18.9
click at [91, 39] on div "vulcan" at bounding box center [153, 39] width 147 height 12
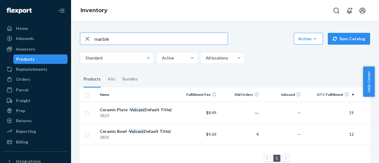
type input "marble"
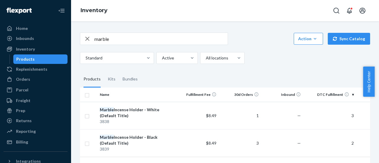
scroll to position [30, 0]
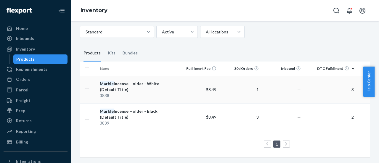
click at [183, 84] on td "$8.49" at bounding box center [198, 90] width 42 height 28
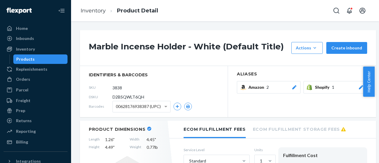
click at [295, 88] on icon at bounding box center [294, 87] width 6 height 4
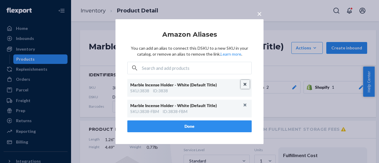
click at [243, 84] on button "Unlink" at bounding box center [245, 84] width 9 height 9
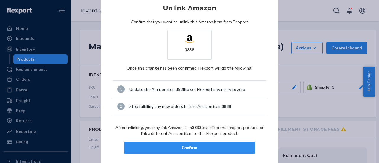
click at [180, 148] on div "Confirm" at bounding box center [189, 148] width 121 height 6
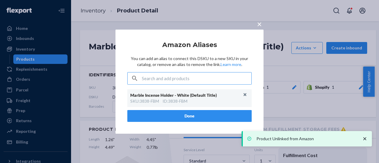
click at [196, 118] on button "Done" at bounding box center [189, 116] width 124 height 12
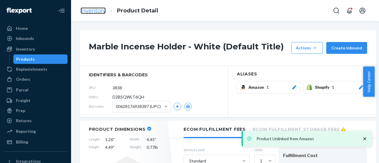
click at [92, 11] on link "Inventory" at bounding box center [93, 10] width 25 height 7
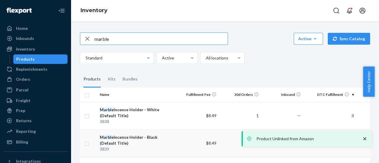
click at [133, 137] on div "Marble Incense Holder - Black (Default Title)" at bounding box center [137, 140] width 74 height 12
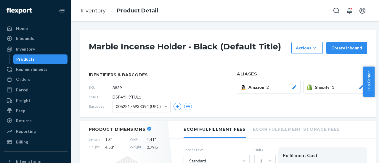
click at [294, 88] on icon at bounding box center [294, 87] width 4 height 4
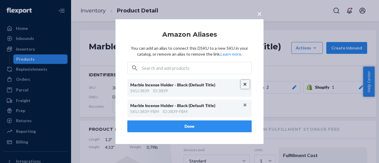
click at [244, 84] on button "Unlink" at bounding box center [245, 84] width 9 height 9
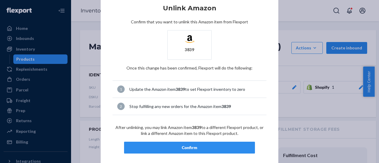
click at [183, 150] on button "Confirm" at bounding box center [189, 148] width 131 height 12
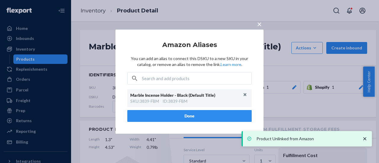
click at [184, 116] on button "Done" at bounding box center [189, 116] width 124 height 12
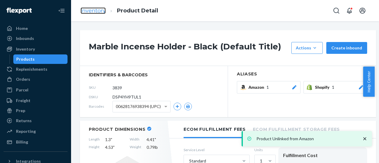
click at [95, 9] on link "Inventory" at bounding box center [93, 10] width 25 height 7
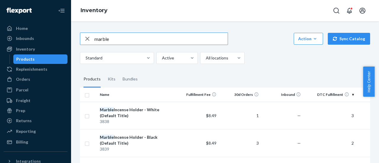
click at [89, 39] on icon "button" at bounding box center [87, 39] width 7 height 12
click at [121, 39] on input "text" at bounding box center [160, 39] width 133 height 12
type input "vulcan"
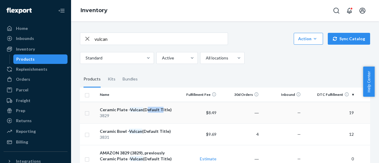
click at [143, 111] on div "Ceramic Plate - Vulcan (Default Title)" at bounding box center [137, 110] width 74 height 6
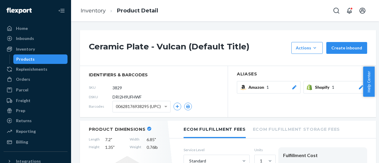
click at [359, 88] on icon at bounding box center [361, 87] width 6 height 4
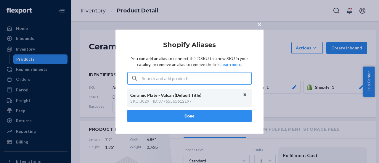
click at [247, 90] on div "Ceramic Plate - Vulcan (Default Title) SKU : 3829 ID : 37765565612197" at bounding box center [189, 98] width 124 height 18
click at [245, 93] on button "Unlink" at bounding box center [245, 94] width 9 height 9
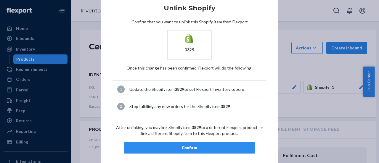
click at [183, 150] on button "Confirm" at bounding box center [189, 148] width 131 height 12
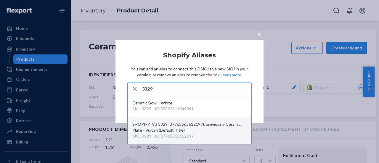
type input "3829"
click at [162, 138] on div "ID : 37765565612197" at bounding box center [174, 136] width 39 height 6
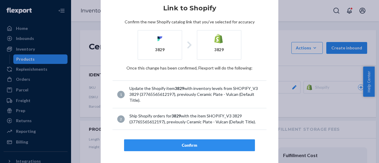
click at [183, 144] on div "Confirm" at bounding box center [189, 145] width 121 height 6
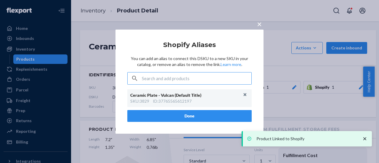
click at [188, 112] on button "Done" at bounding box center [189, 116] width 124 height 12
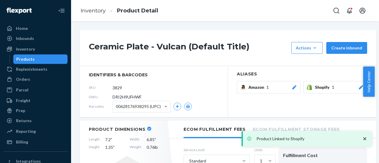
click at [28, 58] on div "Products" at bounding box center [25, 59] width 18 height 6
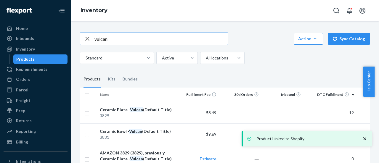
click at [86, 38] on icon "button" at bounding box center [87, 39] width 7 height 12
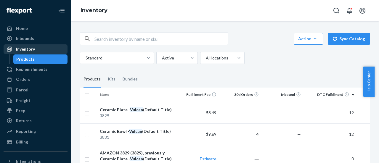
click at [29, 48] on div "Inventory" at bounding box center [25, 49] width 19 height 6
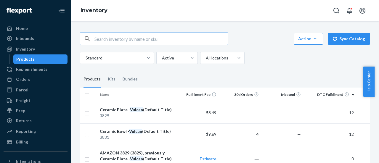
click at [116, 38] on input "text" at bounding box center [160, 39] width 133 height 12
type input "blends"
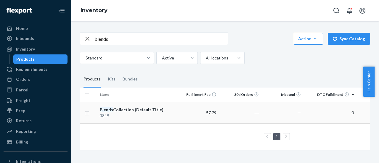
click at [132, 109] on div "Blends Collection (Default Title)" at bounding box center [137, 110] width 74 height 6
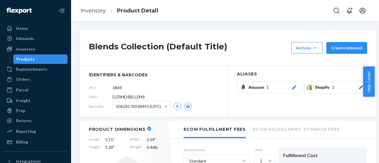
click at [359, 87] on icon at bounding box center [361, 87] width 6 height 4
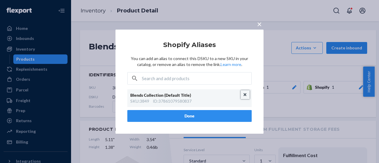
click at [244, 94] on button "Unlink" at bounding box center [245, 94] width 9 height 9
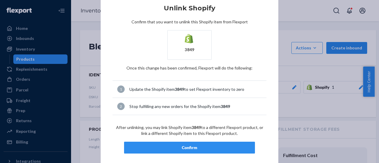
click at [181, 144] on button "Confirm" at bounding box center [189, 148] width 131 height 12
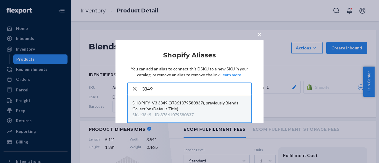
type input "3849"
click at [163, 109] on div "SHOPIFY_V3 3849 (37861079580837), previously Blends Collection (Default Title)" at bounding box center [189, 106] width 114 height 12
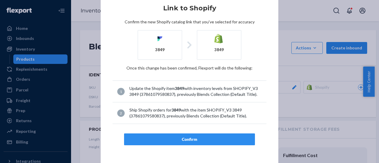
click at [190, 136] on div "Confirm" at bounding box center [189, 139] width 121 height 6
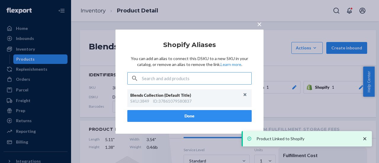
click at [189, 121] on button "Done" at bounding box center [189, 116] width 124 height 12
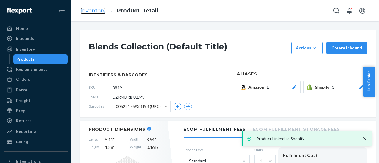
click at [92, 9] on link "Inventory" at bounding box center [93, 10] width 25 height 7
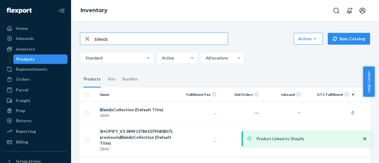
drag, startPoint x: 118, startPoint y: 41, endPoint x: 87, endPoint y: 41, distance: 30.2
click at [87, 41] on div "blends" at bounding box center [153, 39] width 147 height 12
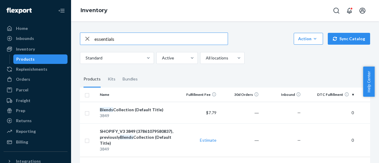
type input "essentials"
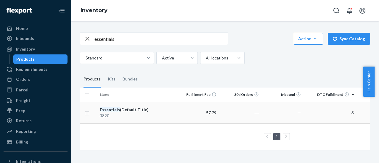
click at [130, 106] on td "Essentials (Default Title) 3820" at bounding box center [136, 113] width 79 height 22
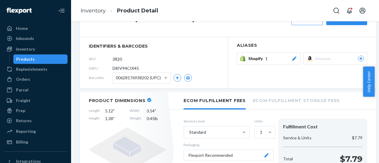
scroll to position [32, 0]
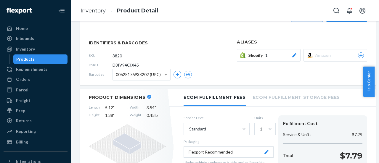
click at [296, 57] on icon at bounding box center [294, 55] width 6 height 4
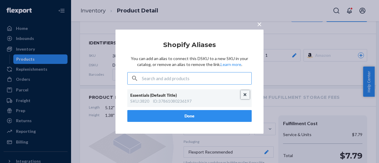
click at [244, 91] on button "Unlink" at bounding box center [245, 94] width 9 height 9
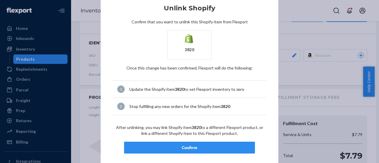
click at [184, 148] on div "Confirm" at bounding box center [189, 148] width 121 height 6
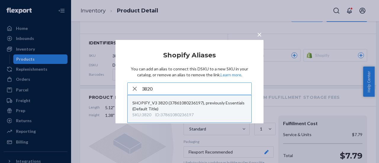
type input "3820"
click at [155, 112] on div "SKU : 3820 ID : 37861080236197" at bounding box center [189, 115] width 114 height 6
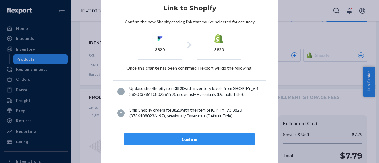
click at [193, 139] on div "Confirm" at bounding box center [189, 139] width 121 height 6
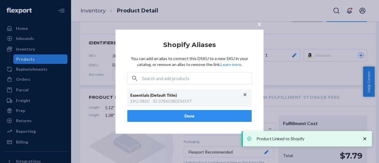
click at [199, 108] on div "Essentials (Default Title) SKU : 3820 ID : 37861080236197" at bounding box center [189, 99] width 124 height 21
click at [191, 113] on button "Done" at bounding box center [189, 116] width 124 height 12
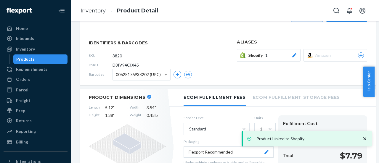
click at [99, 16] on ol "Inventory Product Detail" at bounding box center [119, 10] width 87 height 17
click at [99, 10] on link "Inventory" at bounding box center [93, 10] width 25 height 7
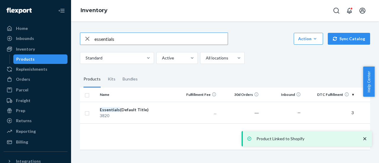
drag, startPoint x: 114, startPoint y: 40, endPoint x: 83, endPoint y: 38, distance: 31.4
click at [83, 38] on div "essentials" at bounding box center [153, 39] width 147 height 12
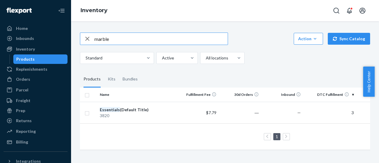
type input "marble"
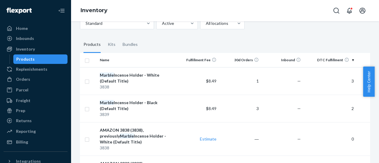
scroll to position [35, 0]
click at [152, 83] on div "Marble Incense Holder - White (Default Title)" at bounding box center [137, 78] width 74 height 12
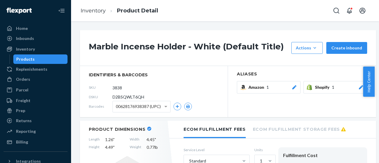
click at [361, 87] on icon at bounding box center [361, 87] width 4 height 4
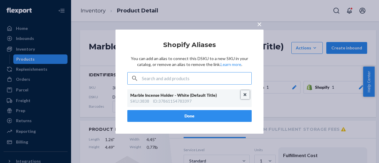
click at [246, 94] on button "Unlink" at bounding box center [245, 94] width 9 height 9
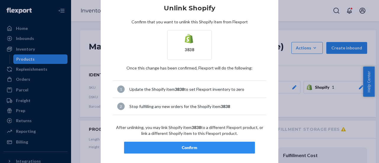
click at [181, 148] on div "Confirm" at bounding box center [189, 148] width 121 height 6
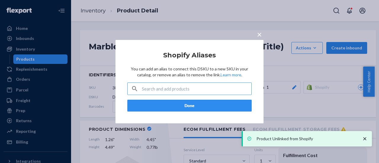
click at [176, 89] on input "text" at bounding box center [197, 89] width 110 height 12
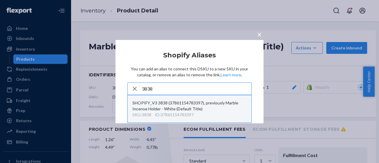
type input "3838"
click at [159, 107] on div "SHOPIFY_V3 3838 (37861154783397), previously Marble Incense Holder - White (Def…" at bounding box center [189, 106] width 114 height 12
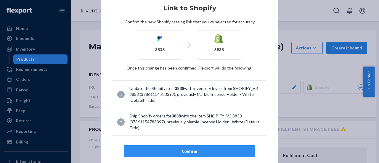
click at [191, 150] on div "Confirm" at bounding box center [189, 151] width 121 height 6
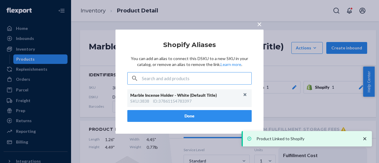
click at [181, 117] on button "Done" at bounding box center [189, 116] width 124 height 12
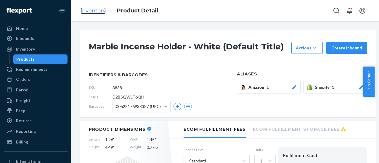
click at [96, 13] on link "Inventory" at bounding box center [93, 10] width 25 height 7
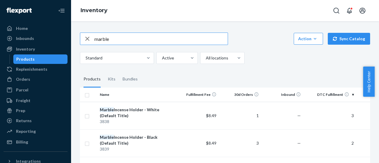
drag, startPoint x: 112, startPoint y: 39, endPoint x: 79, endPoint y: 39, distance: 32.6
click at [79, 39] on div "marble Action Create product Create kit or bundle Bulk create products Bulk upd…" at bounding box center [224, 140] width 299 height 231
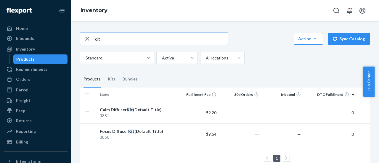
drag, startPoint x: 105, startPoint y: 42, endPoint x: 68, endPoint y: 41, distance: 36.7
click at [68, 41] on div "Home Inbounds Shipping Plans Problems Inventory Products Replenishments Orders …" at bounding box center [189, 81] width 379 height 163
type input "candle"
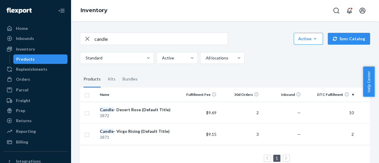
scroll to position [18, 0]
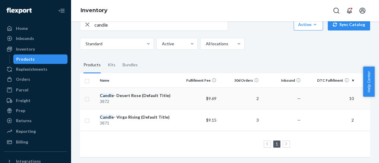
click at [134, 93] on div "Candle - Desert Rose (Default Title)" at bounding box center [137, 96] width 74 height 6
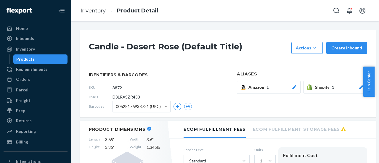
click at [358, 86] on div "Shopify 1" at bounding box center [339, 87] width 49 height 6
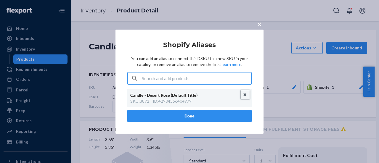
click at [246, 95] on button "Unlink" at bounding box center [245, 94] width 9 height 9
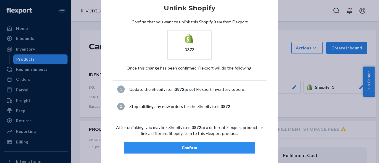
click at [195, 151] on button "Confirm" at bounding box center [189, 148] width 131 height 12
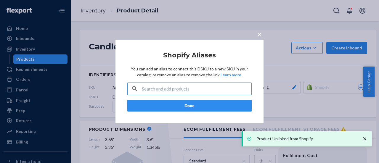
click at [150, 92] on input "text" at bounding box center [197, 89] width 110 height 12
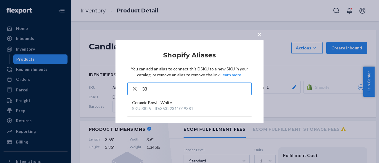
type input "3"
click at [262, 35] on button "×" at bounding box center [259, 33] width 8 height 10
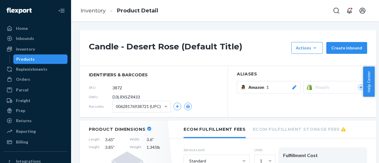
click at [359, 88] on div "Shopify" at bounding box center [339, 87] width 49 height 6
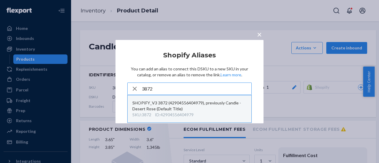
type input "3872"
click at [159, 107] on div "SHOPIFY_V3 3872 (42904556404979), previously Candle - Desert Rose (Default Titl…" at bounding box center [189, 106] width 114 height 12
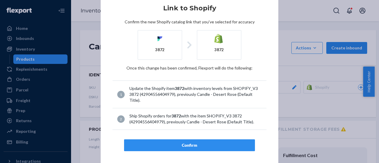
click at [181, 145] on div "Confirm" at bounding box center [189, 145] width 121 height 6
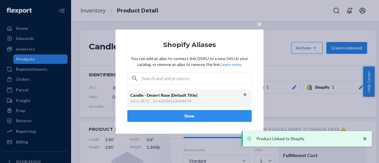
click at [184, 113] on button "Done" at bounding box center [189, 116] width 124 height 12
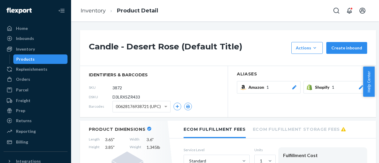
click at [94, 14] on li "Inventory" at bounding box center [93, 11] width 25 height 8
click at [96, 13] on link "Inventory" at bounding box center [93, 10] width 25 height 7
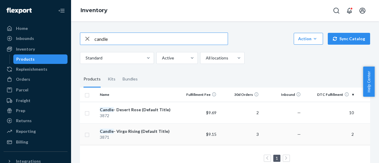
click at [134, 129] on div "Candle - Virgo Rising (Default Title)" at bounding box center [137, 131] width 74 height 6
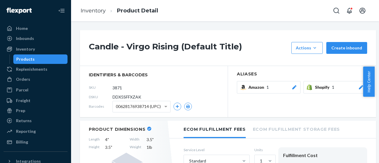
click at [360, 88] on icon at bounding box center [361, 87] width 4 height 4
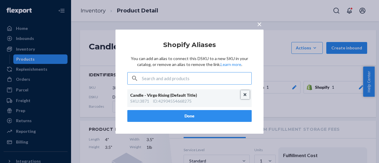
click at [244, 95] on button "Unlink" at bounding box center [245, 94] width 9 height 9
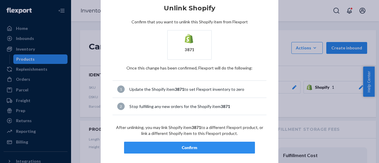
click at [181, 142] on button "Confirm" at bounding box center [189, 148] width 131 height 12
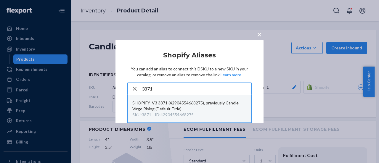
type input "3871"
click at [175, 105] on div "SHOPIFY_V3 3871 (42904554668275), previously Candle - Virgo Rising (Default Tit…" at bounding box center [189, 106] width 114 height 12
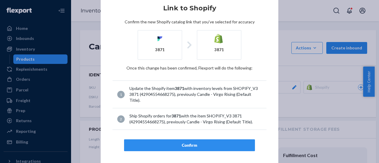
click at [184, 146] on div "Confirm" at bounding box center [189, 145] width 121 height 6
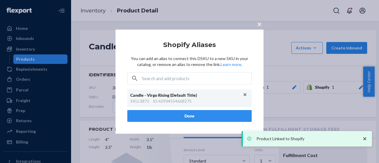
click at [204, 106] on div "Candle - Virgo Rising (Default Title) SKU : 3871 ID : 42904554668275" at bounding box center [189, 98] width 124 height 18
click at [195, 116] on button "Done" at bounding box center [189, 116] width 124 height 12
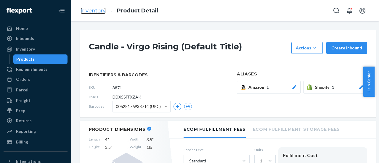
click at [94, 12] on link "Inventory" at bounding box center [93, 10] width 25 height 7
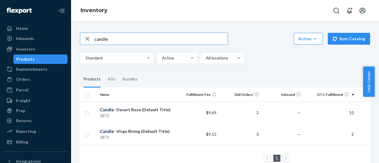
drag, startPoint x: 112, startPoint y: 37, endPoint x: 84, endPoint y: 40, distance: 27.9
click at [84, 40] on div "candle" at bounding box center [153, 39] width 147 height 12
type input "30ml"
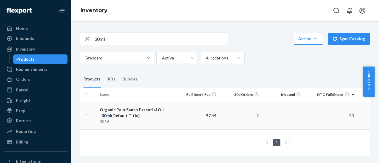
click at [118, 117] on div "Organic Palo Santo Essential Oil - 30ml (Default Title)" at bounding box center [137, 113] width 74 height 12
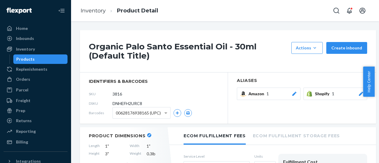
click at [358, 93] on icon at bounding box center [361, 94] width 6 height 4
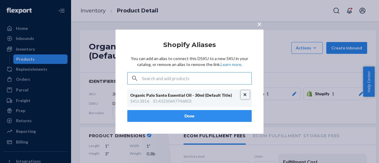
click at [247, 99] on button "Unlink" at bounding box center [245, 94] width 9 height 9
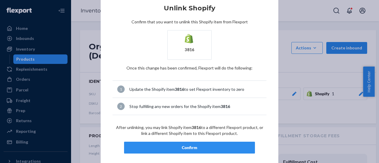
click at [181, 147] on div "Confirm" at bounding box center [189, 148] width 121 height 6
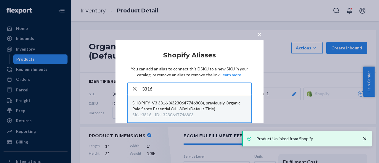
type input "3816"
click at [165, 107] on div "SHOPIFY_V3 3816 (43230647746803), previously Organic Palo Santo Essential Oil -…" at bounding box center [189, 106] width 114 height 12
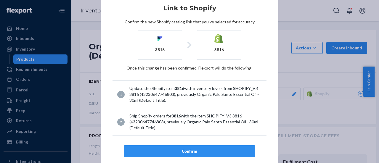
click at [184, 157] on div "× Link to Shopify Confirm the new Shopify catalog link that you've selected for…" at bounding box center [190, 82] width 178 height 178
click at [190, 149] on div "Confirm" at bounding box center [189, 151] width 121 height 6
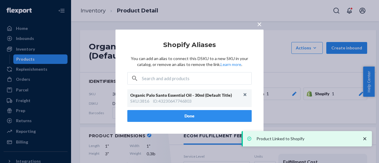
click at [190, 118] on button "Done" at bounding box center [189, 116] width 124 height 12
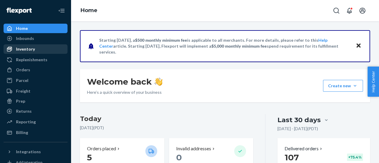
click at [26, 49] on div "Inventory" at bounding box center [25, 49] width 19 height 6
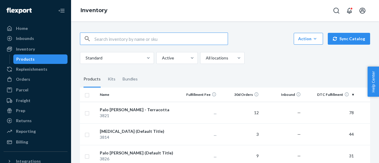
scroll to position [36, 0]
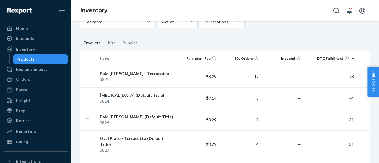
click at [338, 58] on th "DTC Fulfillment" at bounding box center [329, 58] width 53 height 14
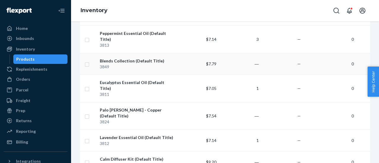
scroll to position [0, 0]
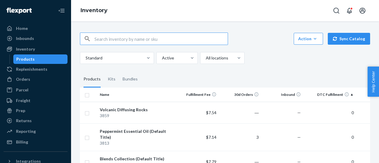
click at [111, 42] on input "text" at bounding box center [160, 39] width 133 height 12
type input "p"
type input "onyx"
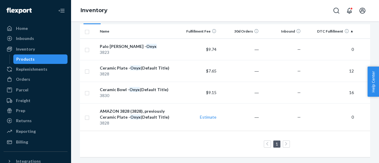
scroll to position [65, 0]
click at [136, 89] on em "Onyx" at bounding box center [134, 89] width 10 height 5
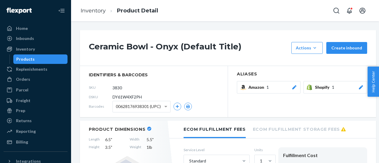
click at [361, 87] on icon at bounding box center [361, 87] width 4 height 4
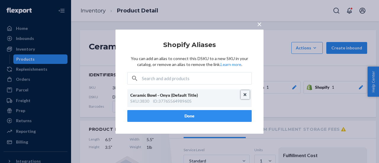
click at [249, 94] on button "Unlink" at bounding box center [245, 94] width 9 height 9
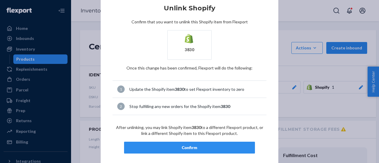
click at [185, 147] on div "Confirm" at bounding box center [189, 148] width 121 height 6
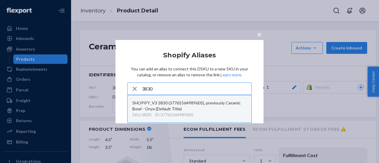
type input "3830"
click at [168, 104] on div "SHOPIFY_V3 3830 (37765564989605), previously Ceramic Bowl - Onyx (Default Title)" at bounding box center [189, 106] width 114 height 12
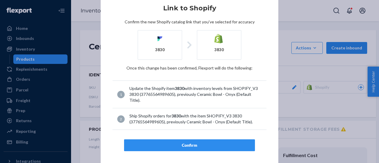
click at [185, 144] on div "Confirm" at bounding box center [189, 145] width 121 height 6
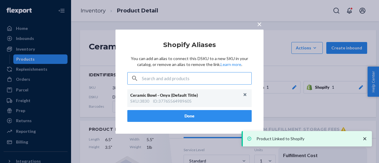
click at [178, 115] on button "Done" at bounding box center [189, 116] width 124 height 12
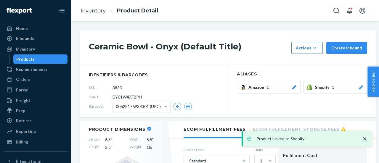
click at [29, 60] on div "Products" at bounding box center [25, 59] width 18 height 6
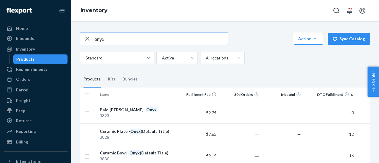
drag, startPoint x: 82, startPoint y: 39, endPoint x: 85, endPoint y: 38, distance: 3.1
click at [83, 39] on div "button" at bounding box center [87, 39] width 14 height 12
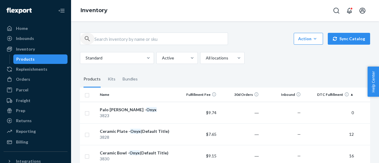
click at [88, 38] on icon "button" at bounding box center [87, 38] width 5 height 5
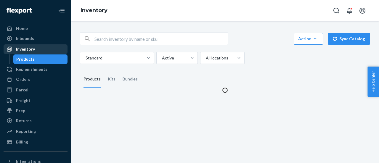
click at [33, 46] on div "Inventory" at bounding box center [35, 49] width 63 height 8
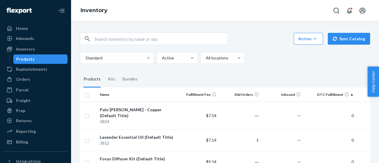
click at [21, 59] on div "Products" at bounding box center [25, 59] width 18 height 6
click at [329, 90] on th "DTC Fulfillment" at bounding box center [329, 95] width 53 height 14
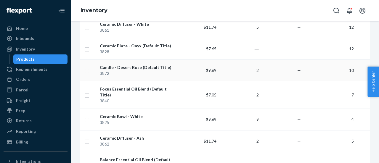
scroll to position [392, 0]
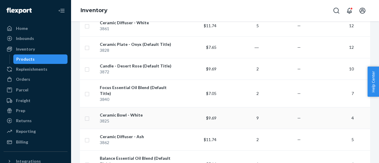
click at [126, 112] on div "Ceramic Bowl - White" at bounding box center [137, 115] width 74 height 6
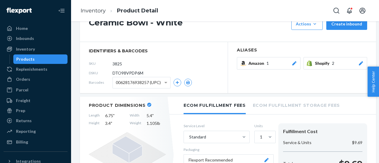
scroll to position [23, 0]
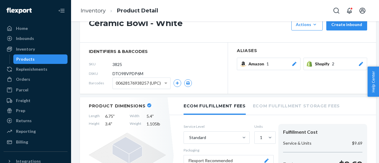
click at [362, 62] on icon at bounding box center [361, 64] width 4 height 4
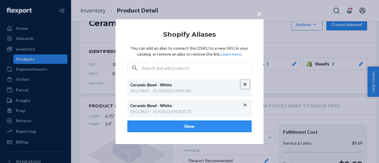
click at [243, 86] on button "Unlink" at bounding box center [245, 84] width 9 height 9
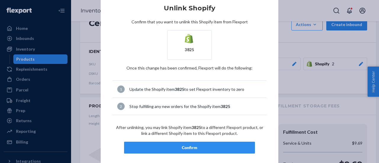
click at [192, 146] on div "Confirm" at bounding box center [189, 148] width 121 height 6
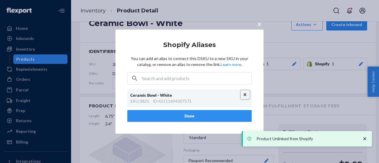
click at [246, 91] on button "Unlink" at bounding box center [245, 94] width 9 height 9
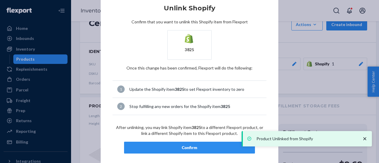
click at [195, 141] on article "Unlink Shopify Confirm that you want to unlink this Shopify item from Flexport …" at bounding box center [189, 79] width 154 height 149
click at [192, 145] on div "Confirm" at bounding box center [189, 148] width 121 height 6
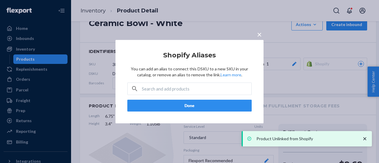
click at [200, 108] on button "Done" at bounding box center [189, 106] width 124 height 12
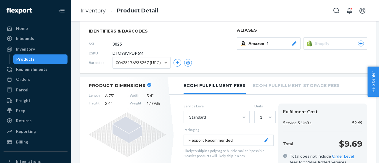
scroll to position [44, 1]
click at [359, 44] on icon at bounding box center [360, 43] width 3 height 3
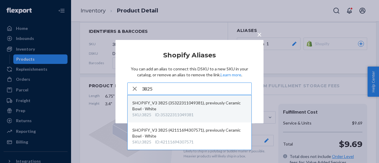
type input "3825"
click at [162, 111] on div "SHOPIFY_V3 3825 (35322311049381), previously Ceramic Bowl - White" at bounding box center [189, 106] width 114 height 12
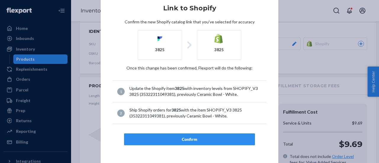
click at [181, 139] on div "Confirm" at bounding box center [189, 139] width 121 height 6
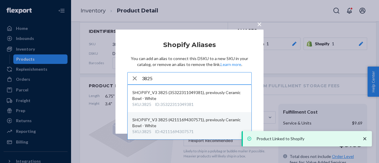
type input "3825"
click at [151, 126] on div "SHOPIFY_V3 3825 (42111694307571), previously Ceramic Bowl - White" at bounding box center [189, 123] width 114 height 12
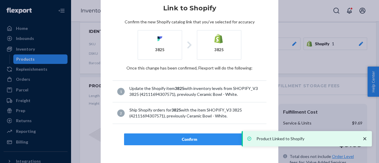
click at [185, 136] on div "Confirm" at bounding box center [189, 139] width 121 height 6
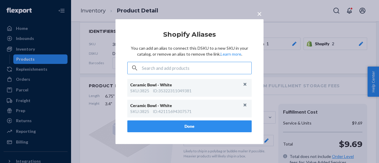
click at [189, 128] on button "Done" at bounding box center [189, 126] width 124 height 12
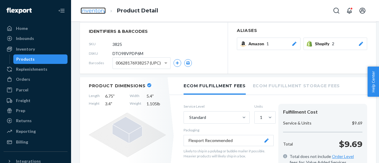
click at [96, 8] on link "Inventory" at bounding box center [93, 10] width 25 height 7
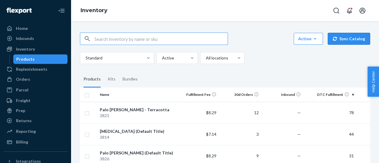
click at [343, 38] on button "Sync Catalog" at bounding box center [349, 39] width 42 height 12
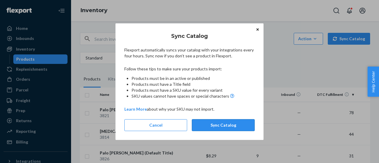
click at [220, 123] on button "Sync Catalog" at bounding box center [223, 125] width 63 height 12
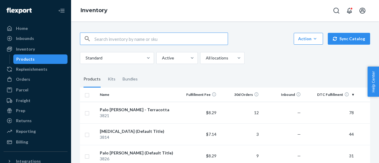
click at [129, 39] on input "text" at bounding box center [160, 39] width 133 height 12
type input "shopify"
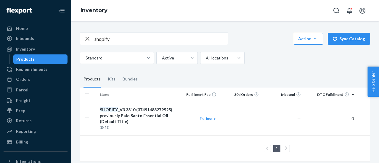
scroll to position [8, 0]
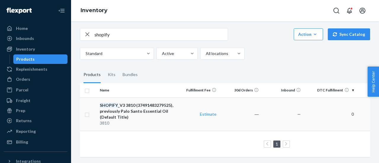
click at [88, 111] on input "checkbox" at bounding box center [87, 114] width 5 height 6
checkbox input "true"
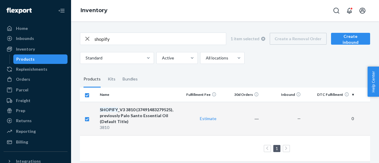
click at [131, 115] on div "SHOPIFY _V3 3810 (37491483279525), previously Palo Santo Essential Oil (Default…" at bounding box center [137, 116] width 74 height 18
checkbox input "false"
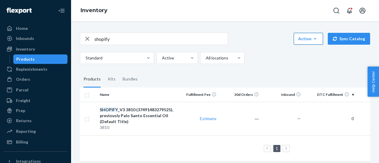
click at [314, 39] on icon "button" at bounding box center [315, 38] width 3 height 1
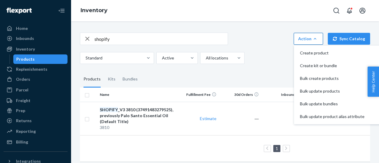
click at [268, 64] on div "shopify Action Create product Create kit or bundle Bulk create products Bulk up…" at bounding box center [224, 96] width 299 height 142
click at [143, 113] on div "SHOPIFY _V3 3810 (37491483279525), previously Palo Santo Essential Oil (Default…" at bounding box center [137, 116] width 74 height 18
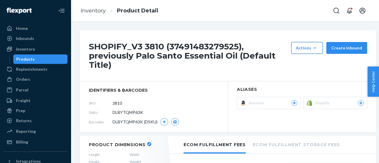
click at [321, 47] on button "Actions Add components Hide" at bounding box center [306, 48] width 31 height 12
click at [304, 76] on span "Hide" at bounding box center [315, 75] width 37 height 4
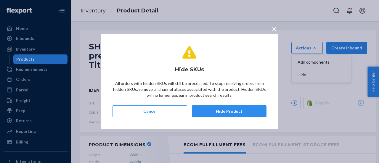
click at [272, 28] on span "×" at bounding box center [274, 29] width 5 height 10
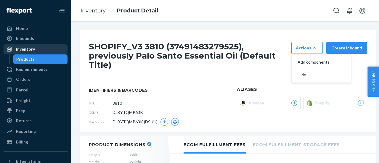
click at [25, 50] on div "Inventory" at bounding box center [25, 49] width 19 height 6
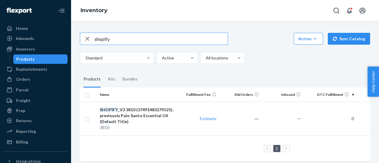
scroll to position [8, 0]
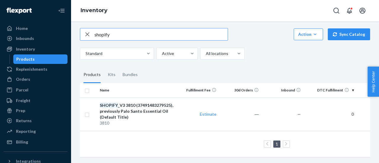
click at [90, 30] on icon "button" at bounding box center [87, 34] width 7 height 12
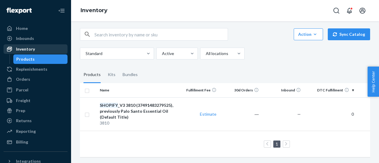
click at [28, 48] on div "Inventory" at bounding box center [25, 49] width 19 height 6
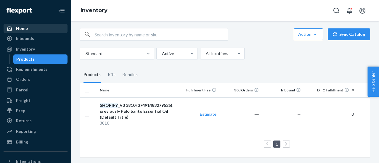
click at [23, 29] on div "Home" at bounding box center [22, 28] width 12 height 6
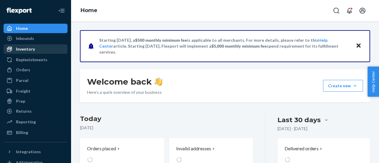
click at [29, 53] on div "Inventory" at bounding box center [35, 49] width 63 height 8
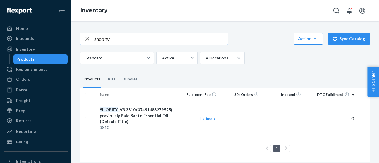
click at [88, 35] on icon "button" at bounding box center [87, 39] width 7 height 12
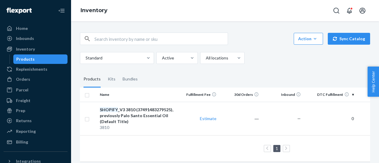
click at [150, 41] on input "text" at bounding box center [160, 39] width 133 height 12
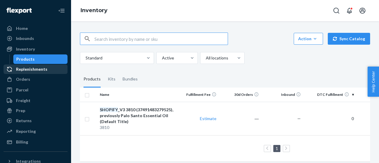
click at [37, 72] on div "Replenishments" at bounding box center [31, 69] width 31 height 6
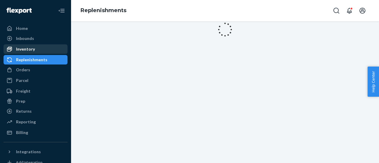
click at [29, 50] on div "Inventory" at bounding box center [25, 49] width 19 height 6
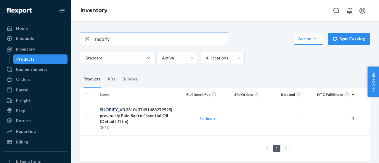
click at [85, 39] on icon "button" at bounding box center [87, 39] width 7 height 12
click at [144, 38] on input "text" at bounding box center [160, 39] width 133 height 12
type input "\"
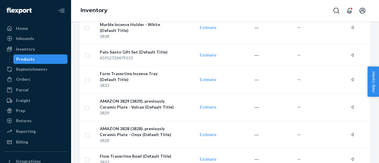
scroll to position [1092, 0]
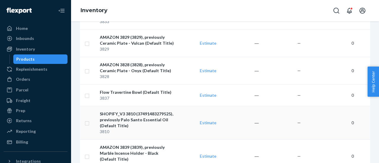
click at [86, 120] on input "checkbox" at bounding box center [87, 123] width 5 height 6
checkbox input "true"
click at [85, 153] on input "checkbox" at bounding box center [87, 156] width 5 height 6
checkbox input "true"
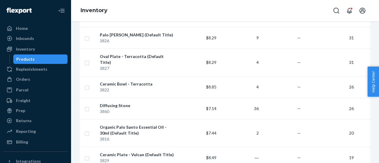
scroll to position [0, 0]
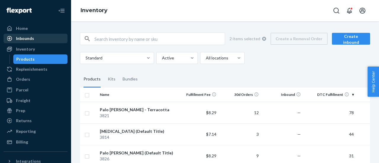
checkbox input "true"
click at [23, 33] on ul "Home Inbounds Shipping Plans Problems Inventory Products Replenishments Orders …" at bounding box center [36, 85] width 64 height 123
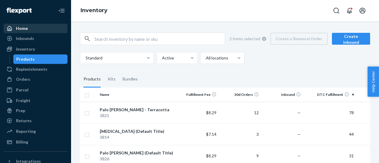
click at [23, 32] on div "Home" at bounding box center [35, 28] width 63 height 8
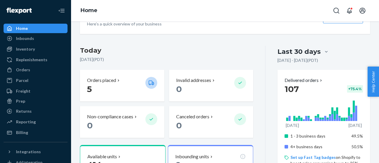
scroll to position [79, 0]
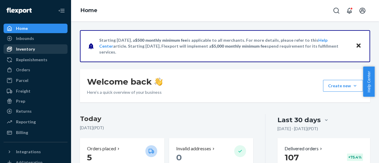
click at [28, 51] on div "Inventory" at bounding box center [25, 49] width 19 height 6
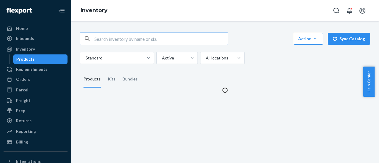
click at [118, 41] on input "text" at bounding box center [160, 39] width 133 height 12
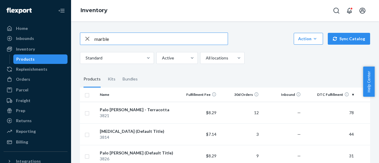
type input "marble"
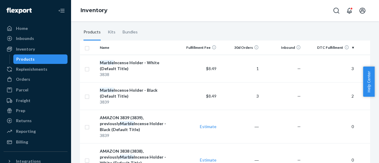
scroll to position [47, 0]
click at [161, 63] on div "Marble Incense Holder - White (Default Title)" at bounding box center [137, 65] width 74 height 12
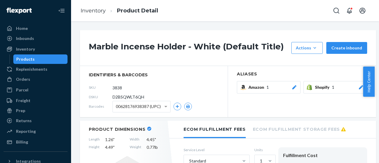
click at [297, 86] on icon at bounding box center [294, 87] width 6 height 4
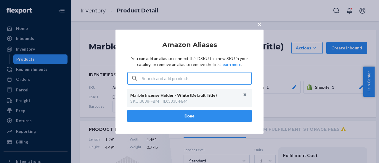
click at [256, 27] on button "×" at bounding box center [259, 22] width 8 height 10
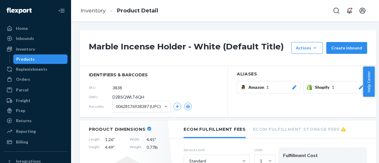
click at [94, 7] on ol "Inventory Product Detail" at bounding box center [119, 10] width 87 height 17
click at [92, 10] on link "Inventory" at bounding box center [93, 10] width 25 height 7
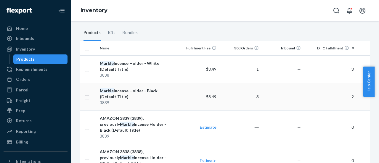
scroll to position [47, 0]
click at [143, 91] on div "Marble Incense Holder - Black (Default Title)" at bounding box center [137, 94] width 74 height 12
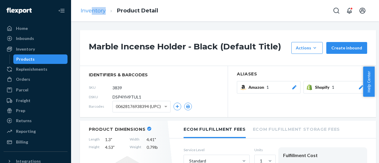
click at [91, 14] on ol "Inventory Product Detail" at bounding box center [119, 10] width 87 height 17
click at [93, 12] on link "Inventory" at bounding box center [93, 10] width 25 height 7
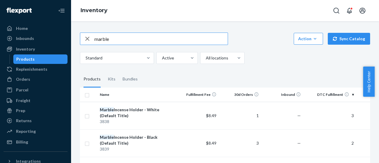
drag, startPoint x: 118, startPoint y: 40, endPoint x: 78, endPoint y: 39, distance: 40.9
click at [78, 39] on div "marble Action Create product Create kit or bundle Bulk create products Bulk upd…" at bounding box center [224, 140] width 299 height 231
type input "vulcan"
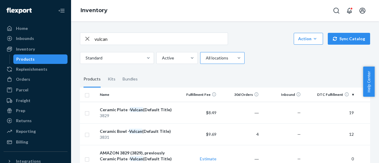
scroll to position [46, 0]
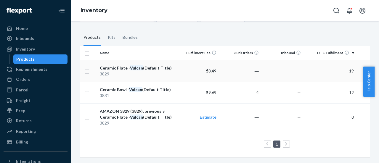
click at [146, 65] on div "Ceramic Plate - Vulcan (Default Title)" at bounding box center [137, 68] width 74 height 6
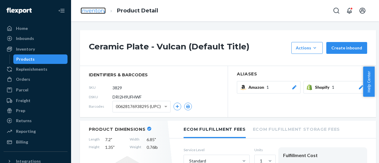
click at [97, 10] on link "Inventory" at bounding box center [93, 10] width 25 height 7
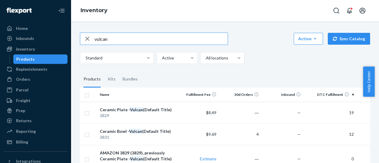
drag, startPoint x: 110, startPoint y: 38, endPoint x: 79, endPoint y: 37, distance: 31.7
click at [79, 37] on div "vulcan Action Create product Create kit or bundle Bulk create products Bulk upd…" at bounding box center [224, 114] width 299 height 179
type input "onyx"
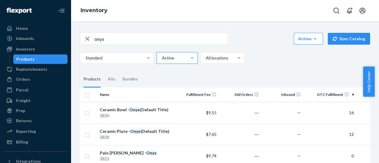
scroll to position [67, 0]
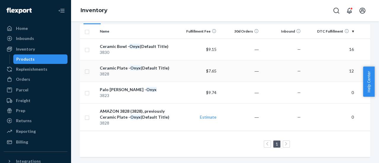
click at [142, 65] on div "Ceramic Plate - Onyx (Default Title)" at bounding box center [137, 68] width 74 height 6
